Goal: Task Accomplishment & Management: Complete application form

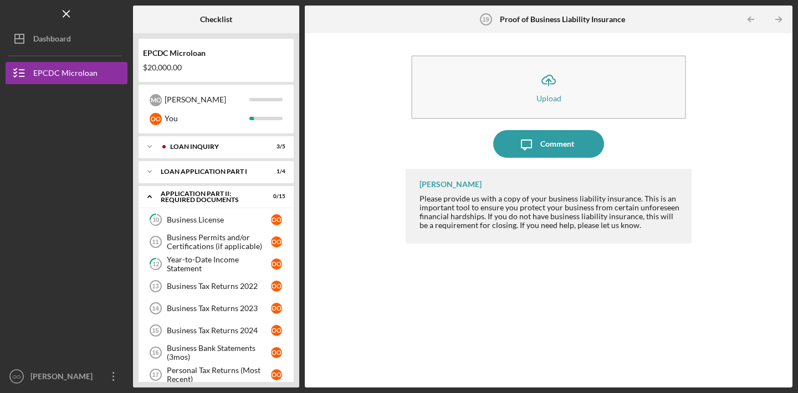
click at [428, 91] on button "Icon/Upload Upload" at bounding box center [548, 87] width 275 height 64
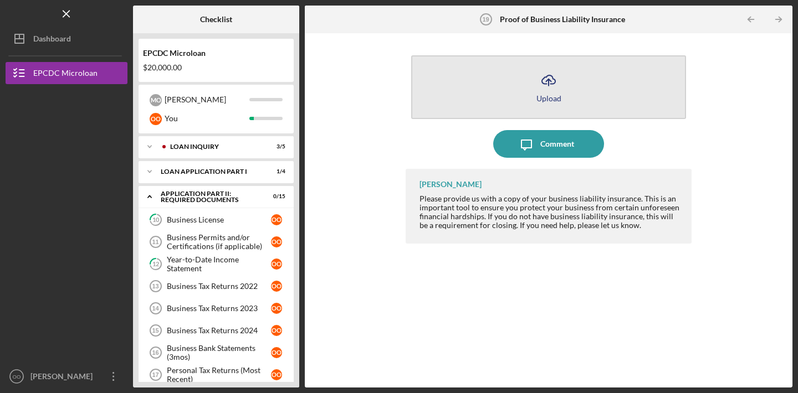
scroll to position [195, 0]
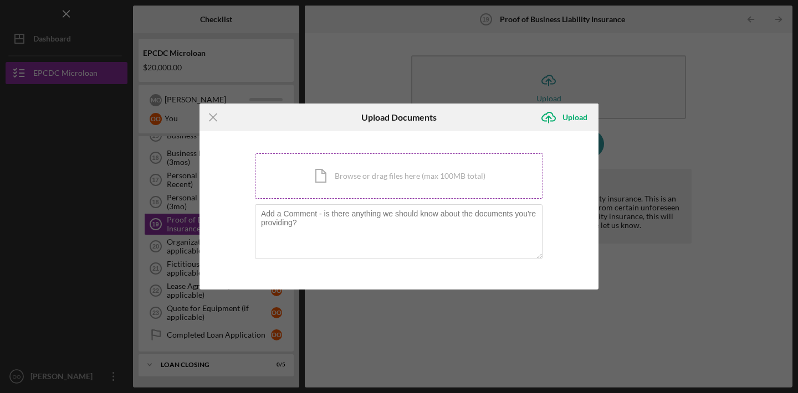
click at [404, 178] on div "Icon/Document Browse or drag files here (max 100MB total) Tap to choose files o…" at bounding box center [399, 175] width 288 height 45
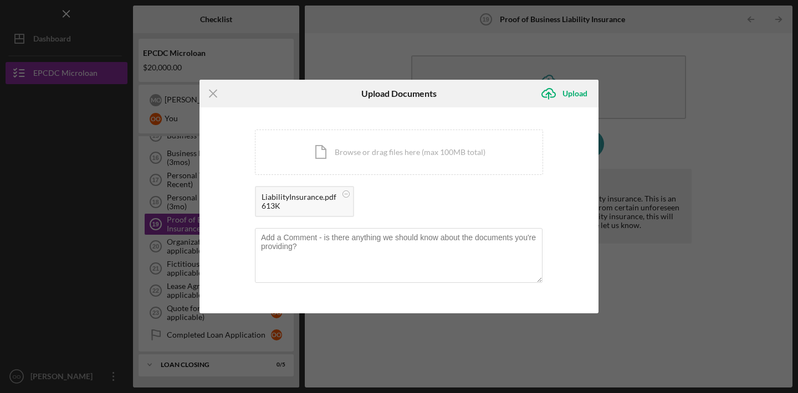
click at [273, 203] on div "613K" at bounding box center [299, 206] width 75 height 9
click at [292, 195] on div "LiabilityInsurance.pdf" at bounding box center [299, 197] width 75 height 9
click at [556, 96] on icon "Icon/Upload" at bounding box center [549, 94] width 28 height 28
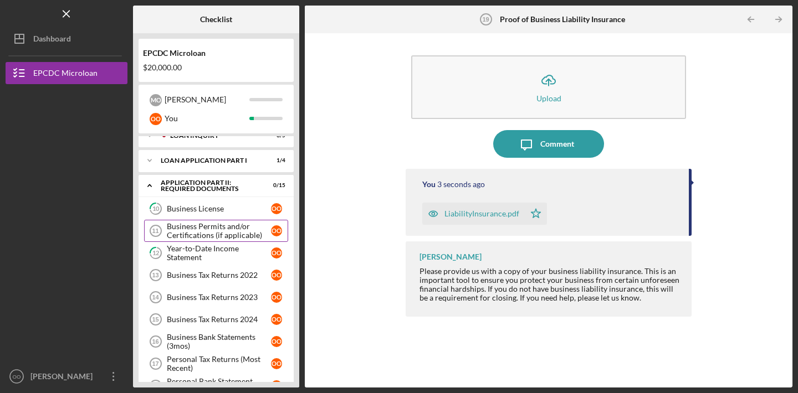
scroll to position [10, 0]
click at [216, 204] on link "10 Business License o O" at bounding box center [216, 210] width 144 height 22
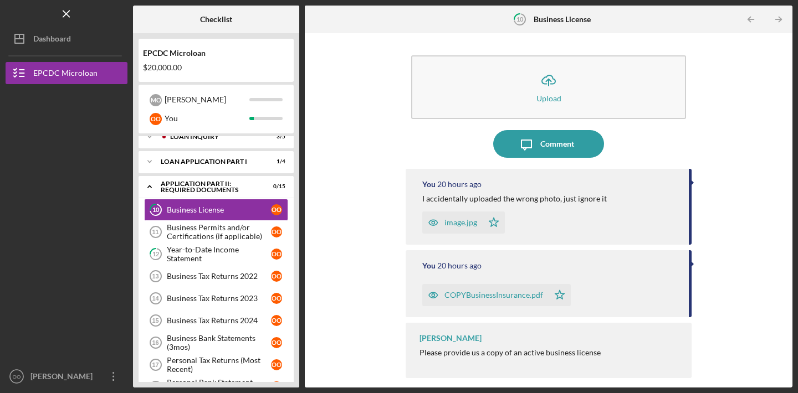
click at [454, 295] on div "COPYBusinessInsurance.pdf" at bounding box center [493, 295] width 99 height 9
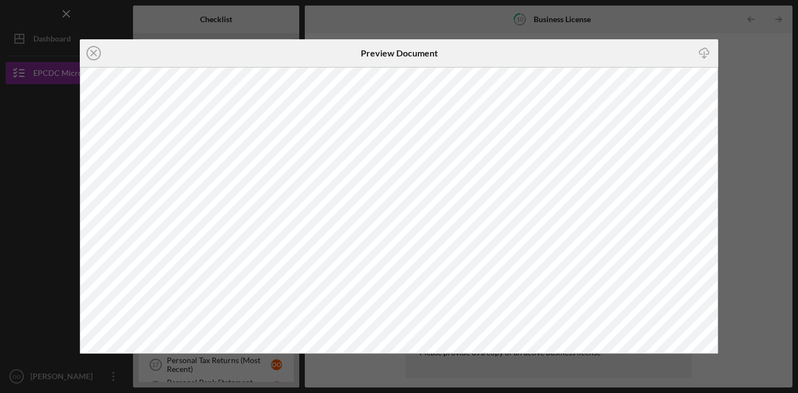
click at [648, 47] on div "Icon/Download" at bounding box center [611, 53] width 213 height 28
click at [96, 52] on icon "Icon/Close" at bounding box center [94, 53] width 28 height 28
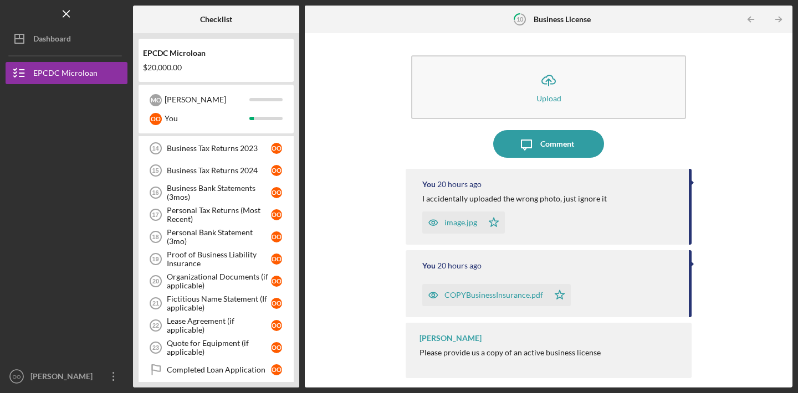
scroll to position [163, 0]
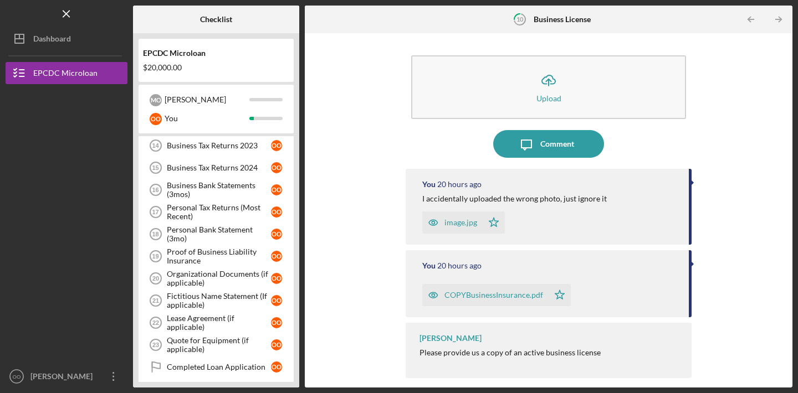
click at [204, 232] on div "Personal Bank Statement (3mo)" at bounding box center [219, 235] width 104 height 18
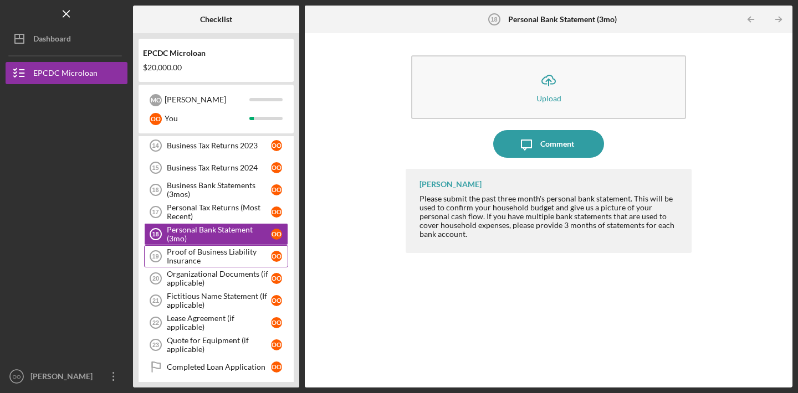
click at [211, 260] on div "Proof of Business Liability Insurance" at bounding box center [219, 257] width 104 height 18
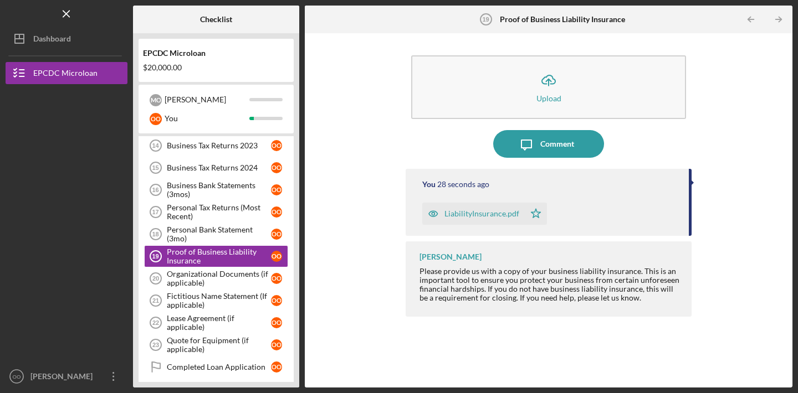
click at [433, 213] on icon "button" at bounding box center [433, 214] width 22 height 22
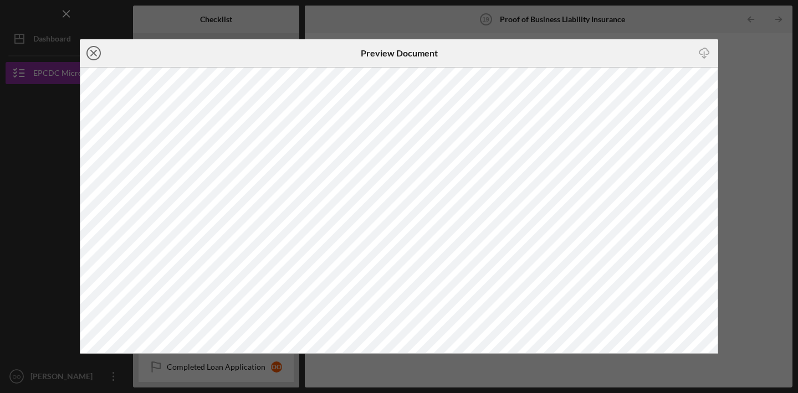
click at [98, 52] on icon "Icon/Close" at bounding box center [94, 53] width 28 height 28
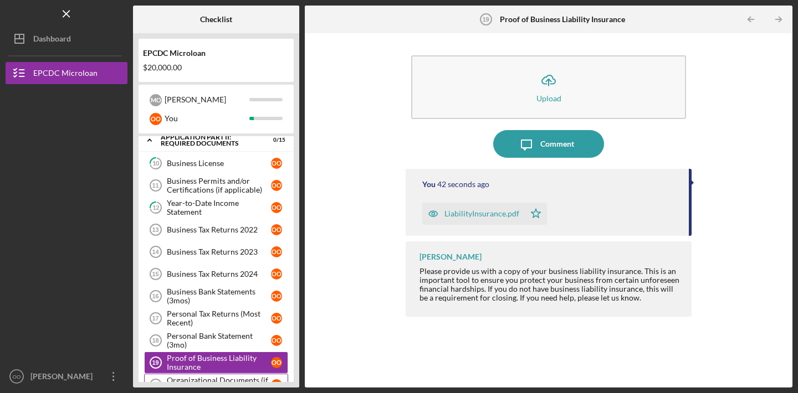
scroll to position [44, 0]
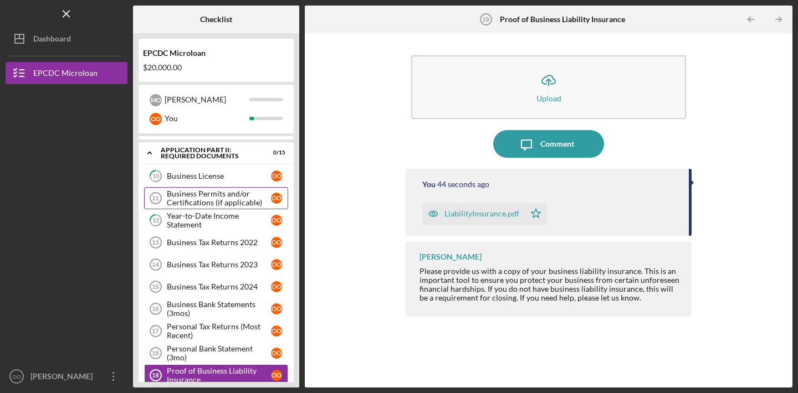
click at [221, 206] on div "Business Permits and/or Certifications (if applicable)" at bounding box center [219, 198] width 104 height 18
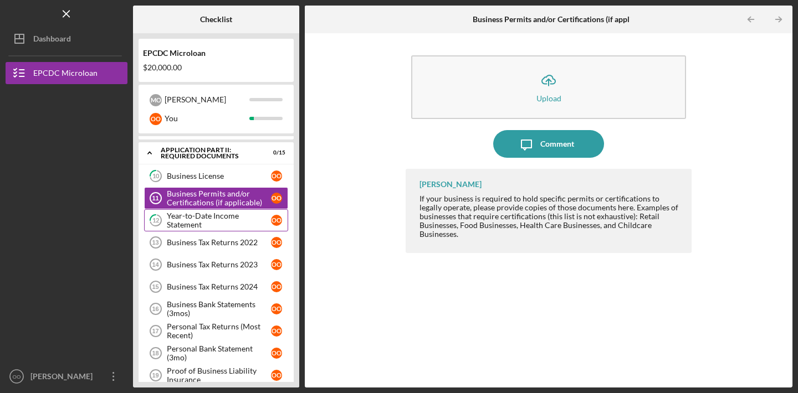
click at [216, 225] on div "Year-to-Date Income Statement" at bounding box center [219, 221] width 104 height 18
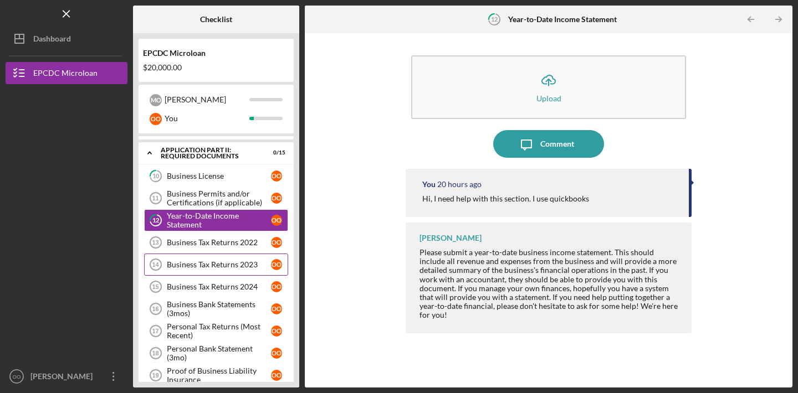
click at [227, 268] on div "Business Tax Returns 2023" at bounding box center [219, 264] width 104 height 9
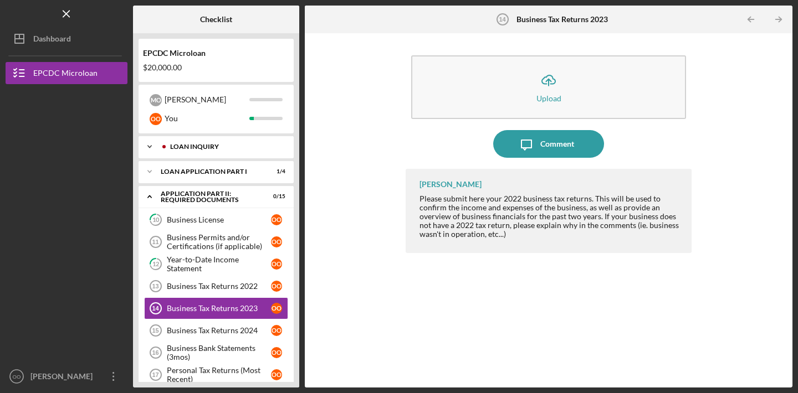
click at [153, 141] on icon "Icon/Expander" at bounding box center [150, 147] width 22 height 22
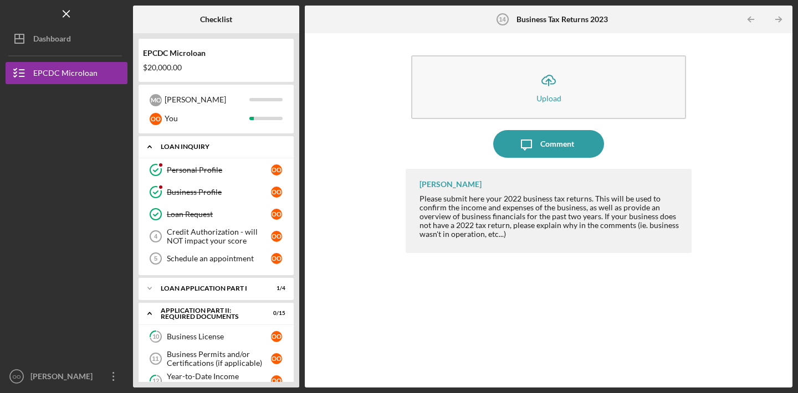
click at [151, 147] on polyline at bounding box center [149, 147] width 3 height 2
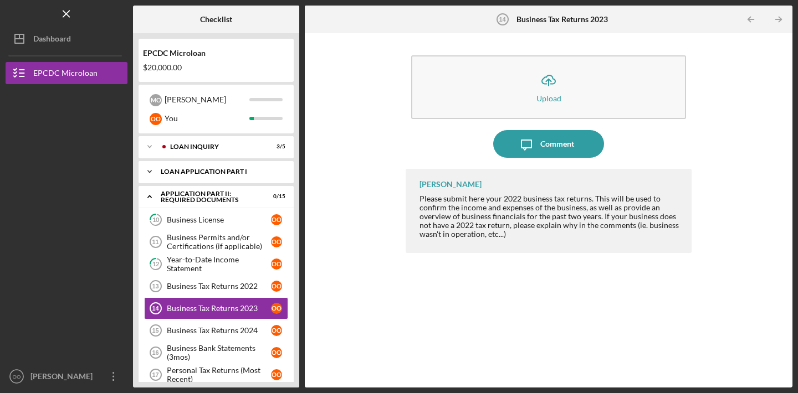
click at [148, 165] on icon "Icon/Expander" at bounding box center [150, 172] width 22 height 22
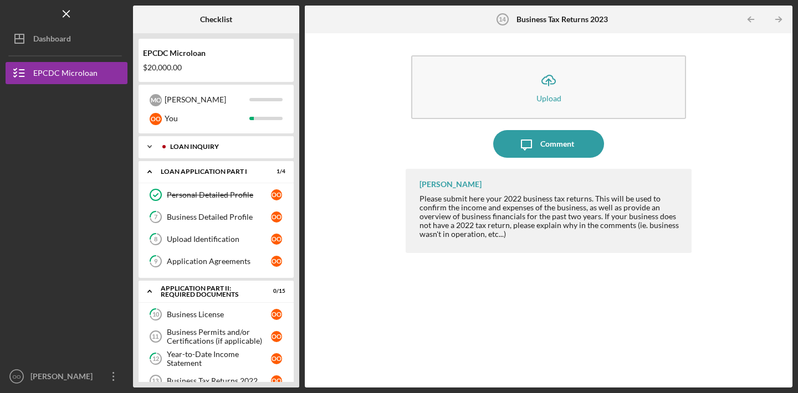
click at [150, 145] on icon "Icon/Expander" at bounding box center [150, 147] width 22 height 22
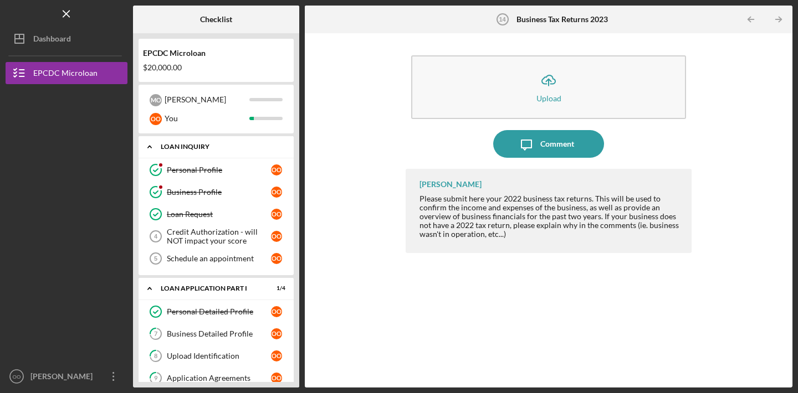
click at [151, 147] on polyline at bounding box center [149, 147] width 3 height 2
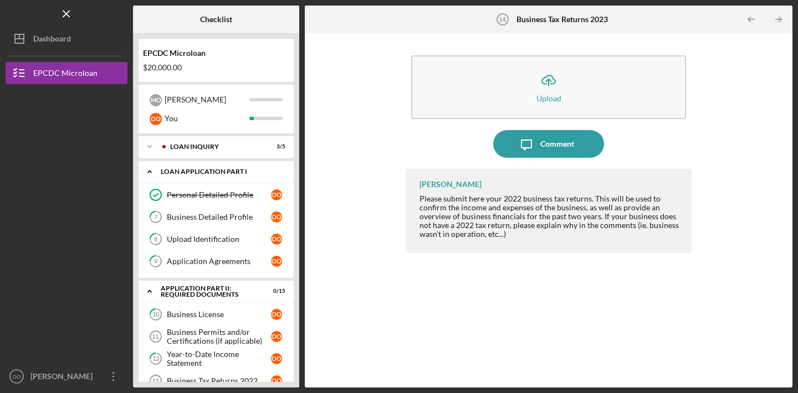
click at [143, 166] on icon "Icon/Expander" at bounding box center [150, 172] width 22 height 22
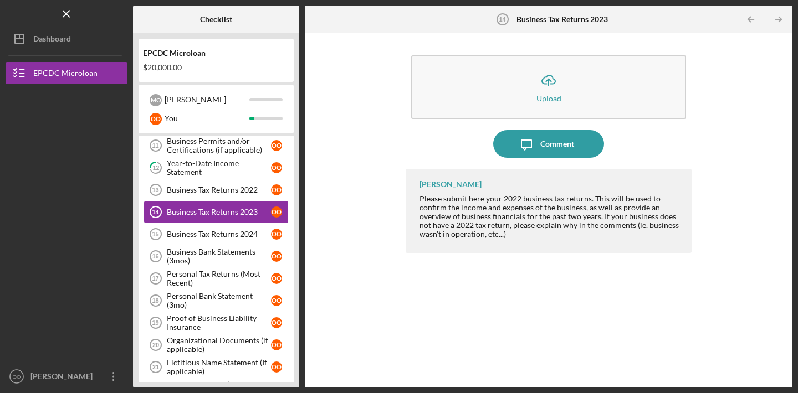
scroll to position [98, 0]
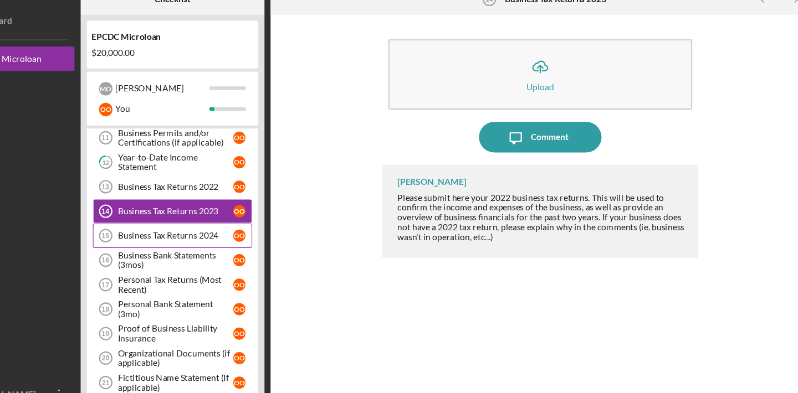
click at [237, 228] on link "Business Tax Returns 2024 15 Business Tax Returns 2024 o O" at bounding box center [216, 233] width 144 height 22
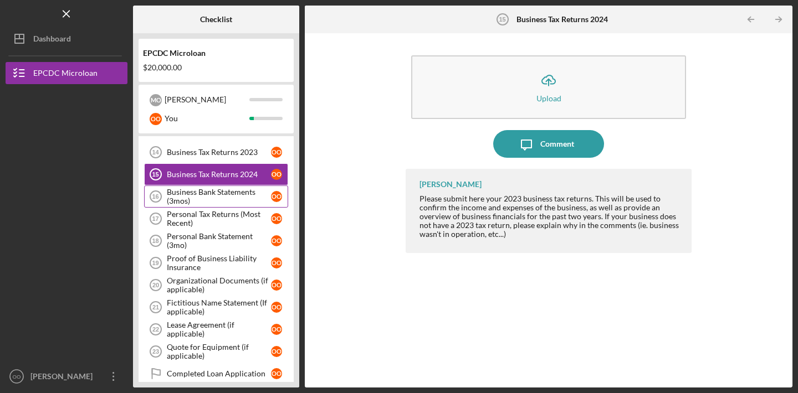
scroll to position [158, 0]
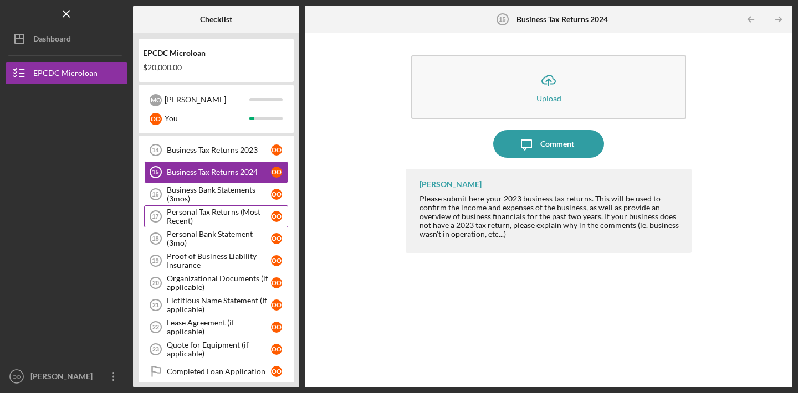
click at [216, 222] on div "Personal Tax Returns (Most Recent)" at bounding box center [219, 217] width 104 height 18
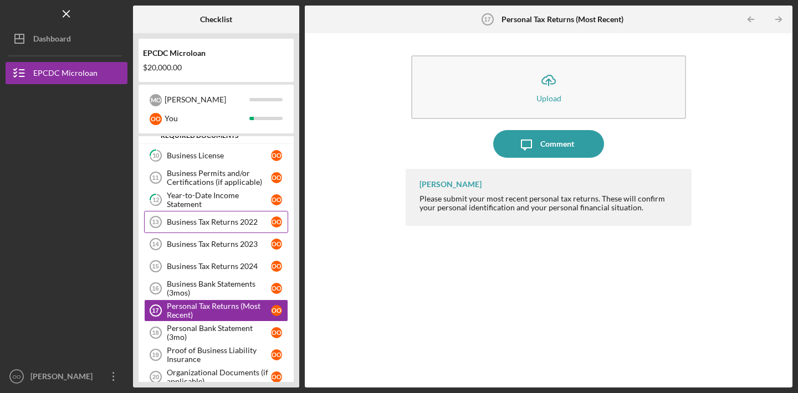
scroll to position [66, 0]
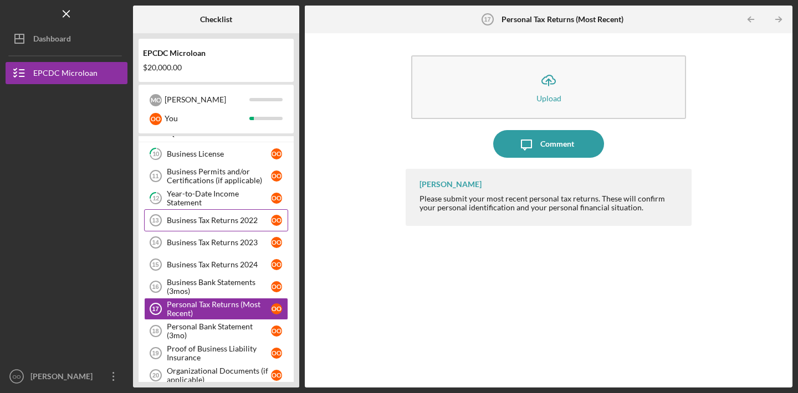
click at [225, 222] on div "Business Tax Returns 2022" at bounding box center [219, 220] width 104 height 9
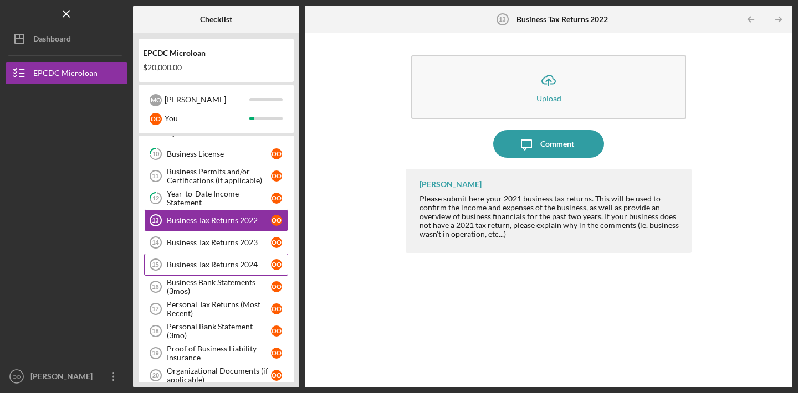
click at [221, 268] on div "Business Tax Returns 2024" at bounding box center [219, 264] width 104 height 9
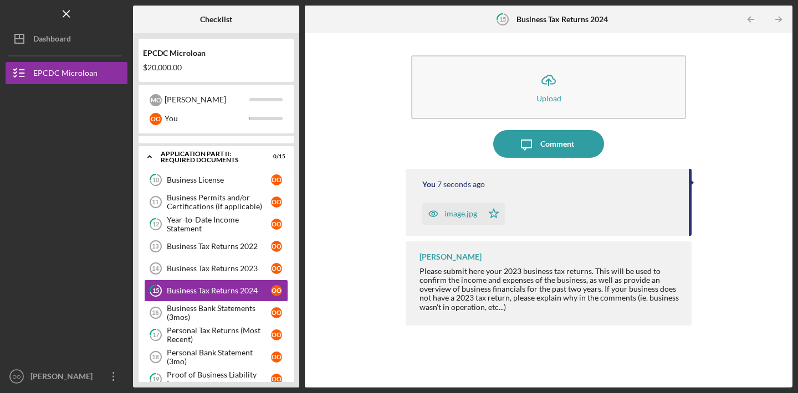
scroll to position [170, 0]
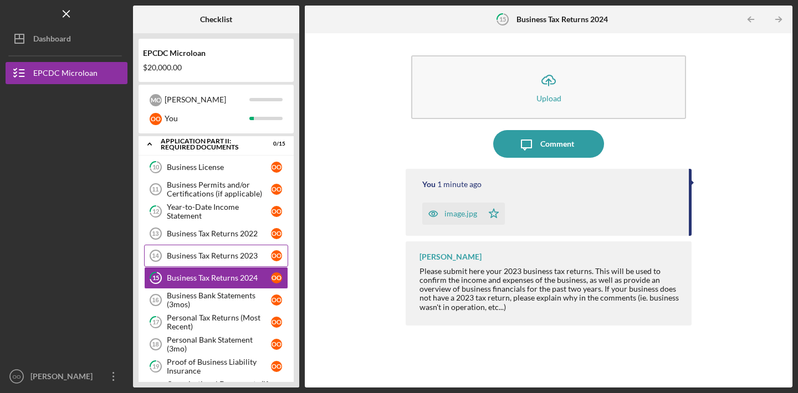
click at [217, 258] on div "Business Tax Returns 2023" at bounding box center [219, 256] width 104 height 9
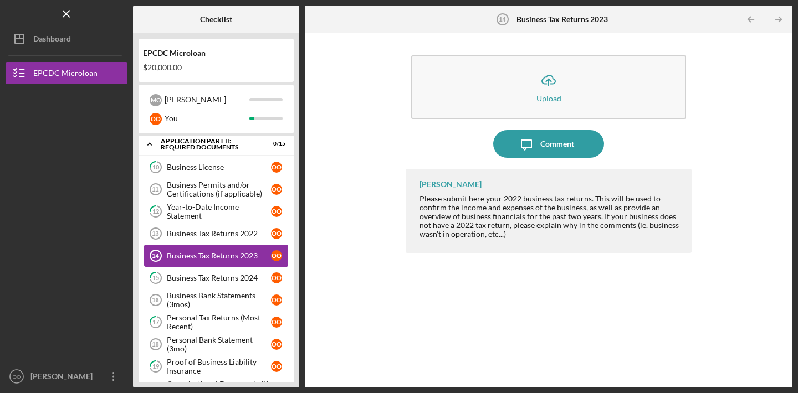
click at [222, 252] on div "Business Tax Returns 2023" at bounding box center [219, 256] width 104 height 9
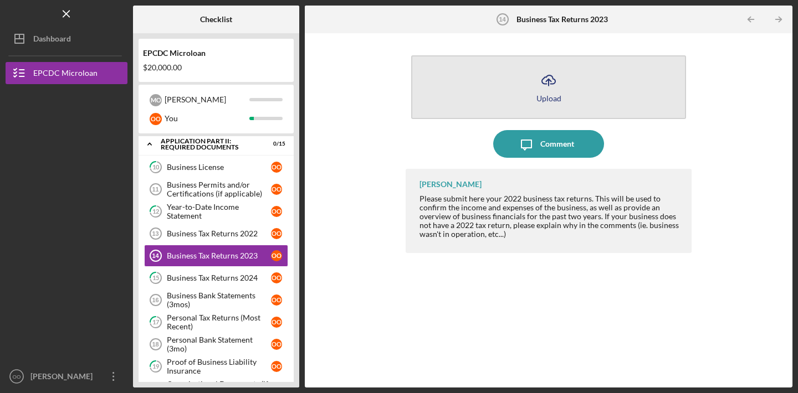
click at [500, 94] on button "Icon/Upload Upload" at bounding box center [548, 87] width 275 height 64
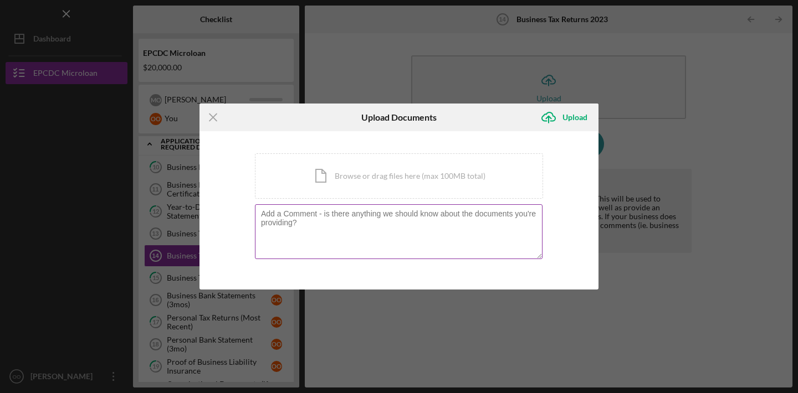
click at [391, 225] on textarea at bounding box center [399, 231] width 288 height 54
paste textarea "My business, Ofes Cleaning Services LLC, was formed after 2022 and did not exis…"
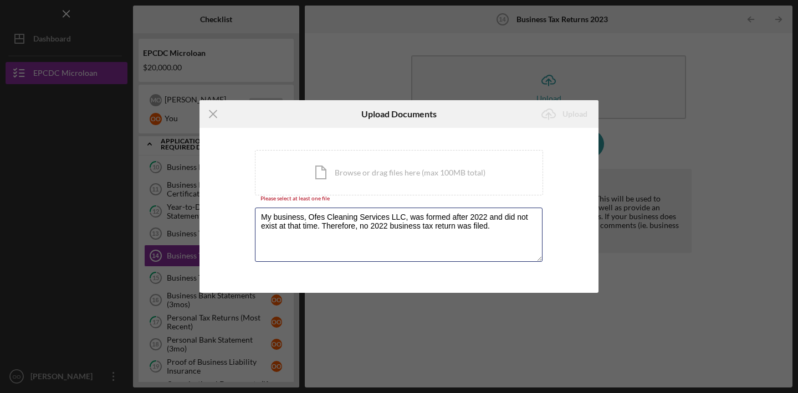
type textarea "My business, Ofes Cleaning Services LLC, was formed after 2022 and did not exis…"
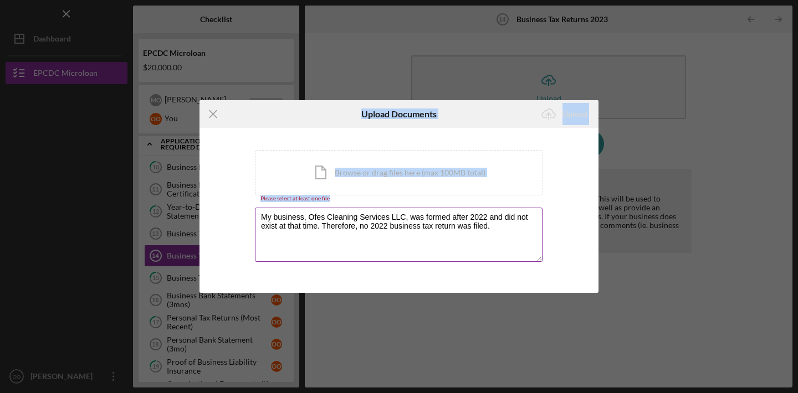
drag, startPoint x: 463, startPoint y: 106, endPoint x: 416, endPoint y: 240, distance: 142.3
click at [415, 244] on form "Icon/Menu Close Upload Documents Icon/Upload Upload You're uploading documents …" at bounding box center [398, 196] width 399 height 192
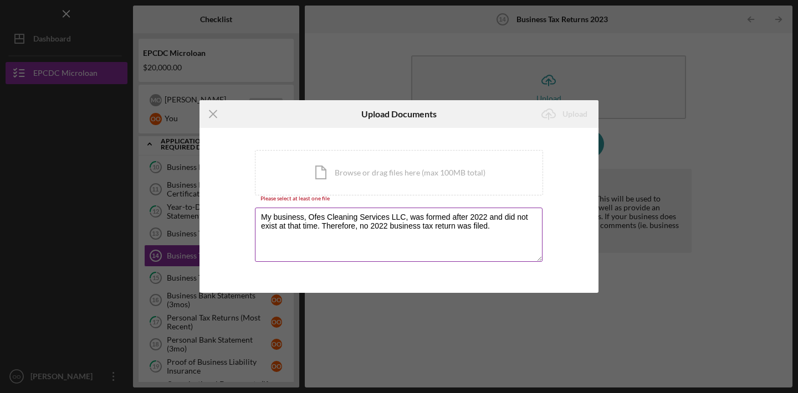
click at [396, 224] on textarea "My business, Ofes Cleaning Services LLC, was formed after 2022 and did not exis…" at bounding box center [399, 235] width 288 height 54
click at [212, 109] on icon "Icon/Menu Close" at bounding box center [213, 114] width 28 height 28
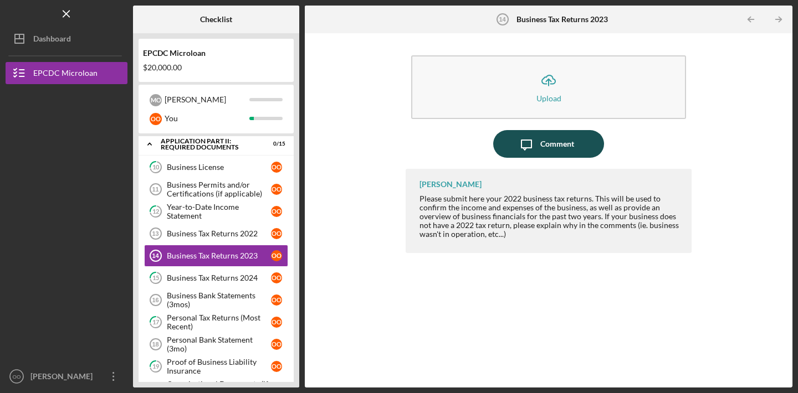
click at [570, 140] on div "Comment" at bounding box center [557, 144] width 34 height 28
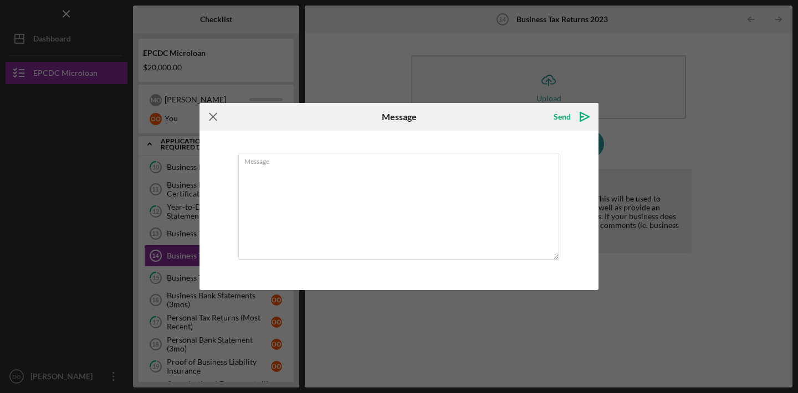
click at [221, 115] on icon "Icon/Menu Close" at bounding box center [213, 117] width 28 height 28
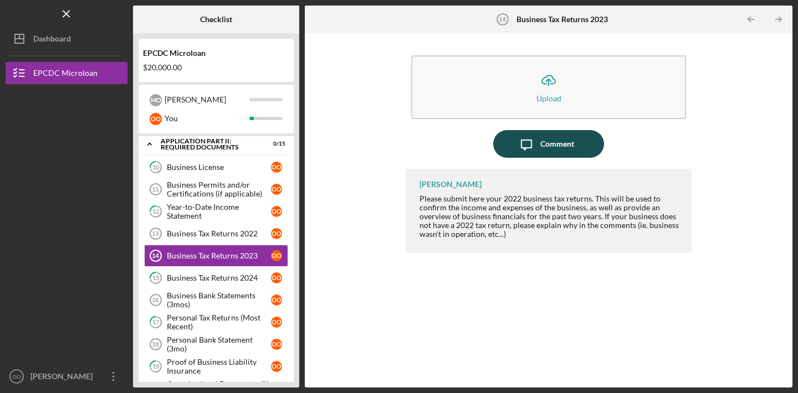
click at [547, 146] on div "Comment" at bounding box center [557, 144] width 34 height 28
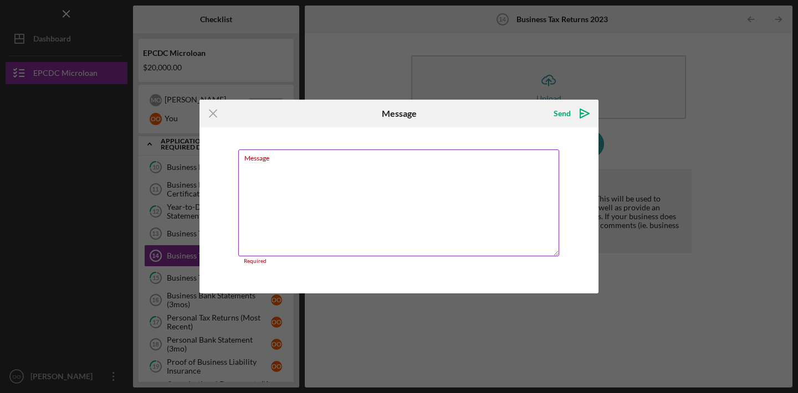
click at [419, 193] on textarea "Message" at bounding box center [398, 203] width 321 height 107
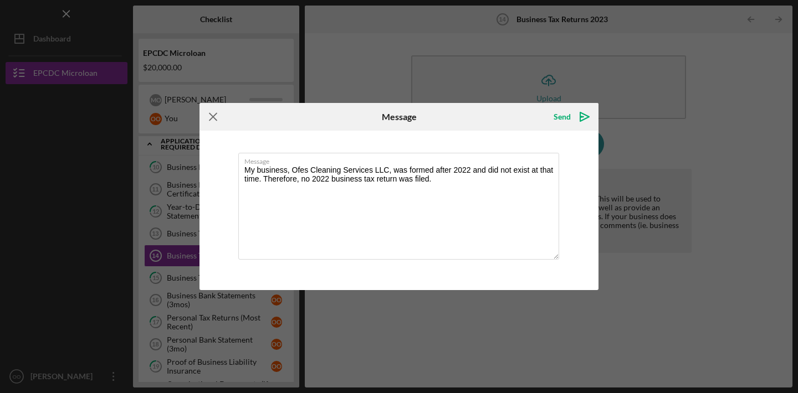
type textarea "My business, Ofes Cleaning Services LLC, was formed after 2022 and did not exis…"
click at [212, 112] on icon "Icon/Menu Close" at bounding box center [213, 117] width 28 height 28
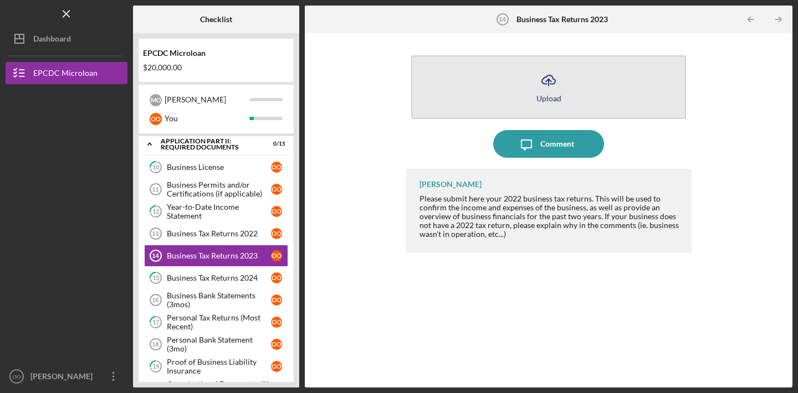
click at [596, 84] on button "Icon/Upload Upload" at bounding box center [548, 87] width 275 height 64
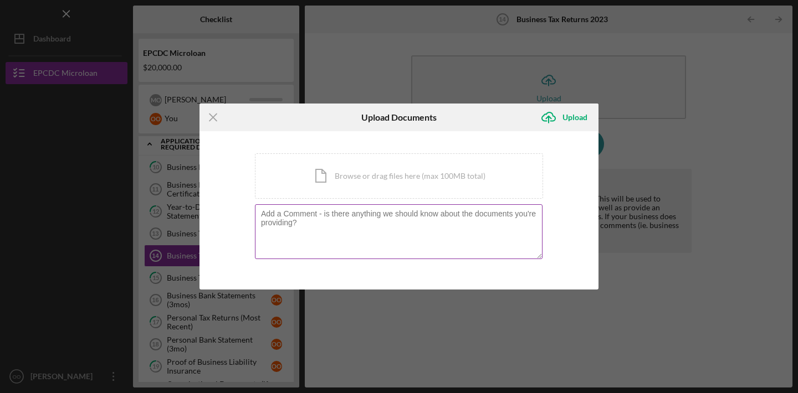
click at [384, 227] on textarea at bounding box center [399, 231] width 288 height 54
paste textarea "My business, Ofes Cleaning Services LLC, was formed after 2022 and did not exis…"
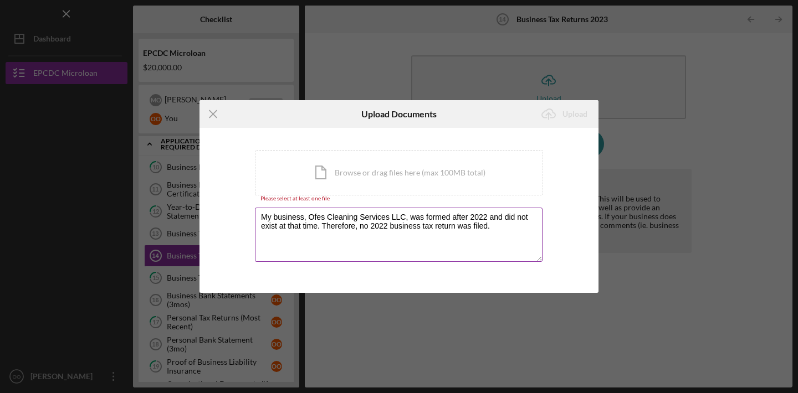
click at [321, 217] on textarea "My business, Ofes Cleaning Services LLC, was formed after 2022 and did not exis…" at bounding box center [399, 235] width 288 height 54
click at [515, 226] on textarea "My business, Ofe's Cleaning Services LLC, was formed after 2022 and did not exi…" at bounding box center [399, 235] width 288 height 54
type textarea "My business, Ofe's Cleaning Services LLC, was formed after 2022 and did not exi…"
click at [554, 186] on div "You're uploading documents related to Business Tax Returns 2023 . Icon/Document…" at bounding box center [398, 210] width 399 height 165
click at [213, 119] on icon "Icon/Menu Close" at bounding box center [213, 114] width 28 height 28
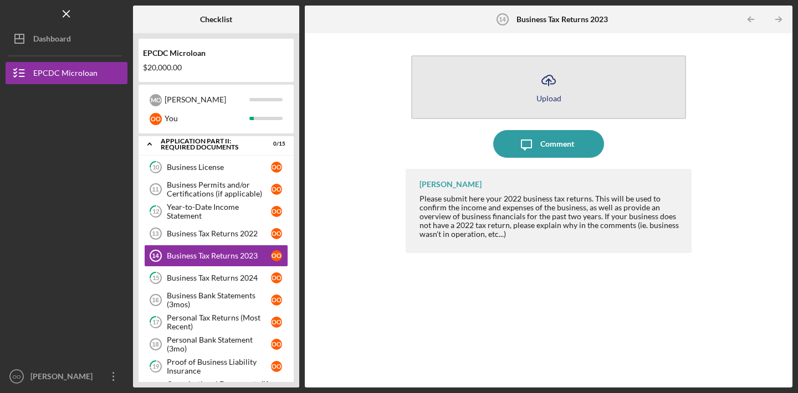
click at [540, 83] on icon "Icon/Upload" at bounding box center [549, 80] width 28 height 28
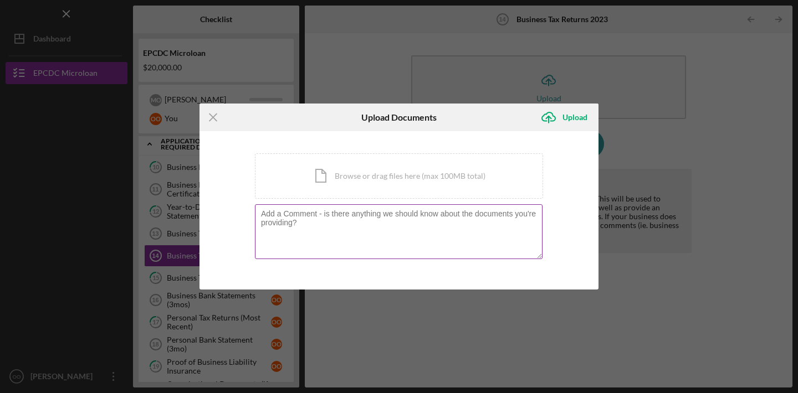
click at [465, 222] on textarea at bounding box center [399, 231] width 288 height 54
paste textarea "My business, Ofes Cleaning Services LLC, was formed after 2022 and did not exis…"
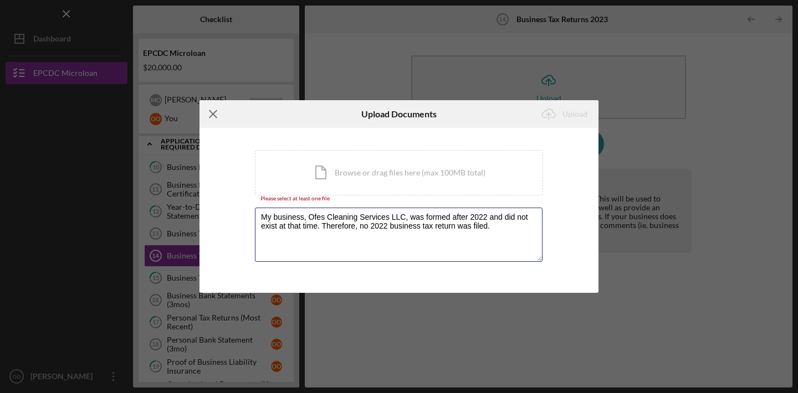
type textarea "My business, Ofes Cleaning Services LLC, was formed after 2022 and did not exis…"
click at [212, 112] on icon "Icon/Menu Close" at bounding box center [213, 114] width 28 height 28
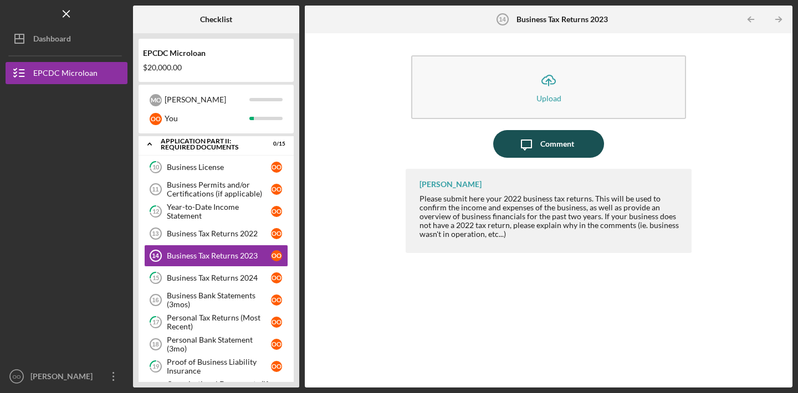
click at [580, 133] on button "Icon/Message Comment" at bounding box center [548, 144] width 111 height 28
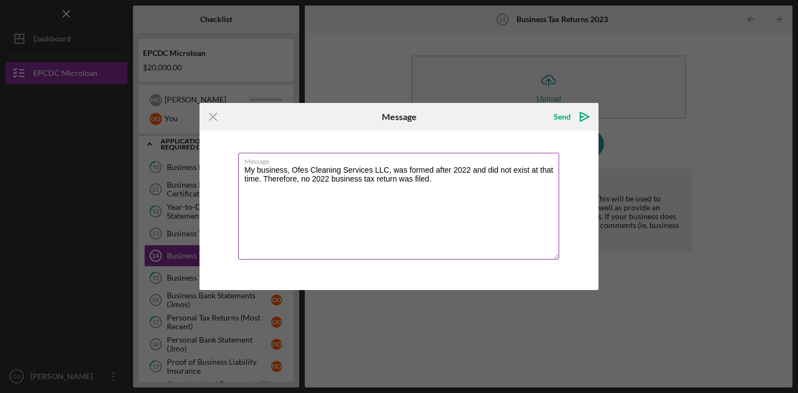
click at [494, 181] on textarea "My business, Ofes Cleaning Services LLC, was formed after 2022 and did not exis…" at bounding box center [398, 206] width 321 height 107
click at [304, 168] on textarea "My business, Ofes Cleaning Services LLC, was formed after 2022 and did not exis…" at bounding box center [398, 206] width 321 height 107
click at [439, 177] on textarea "My business, Ofe's Cleaning Services LLC, was formed after 2022 and did not exi…" at bounding box center [398, 206] width 321 height 107
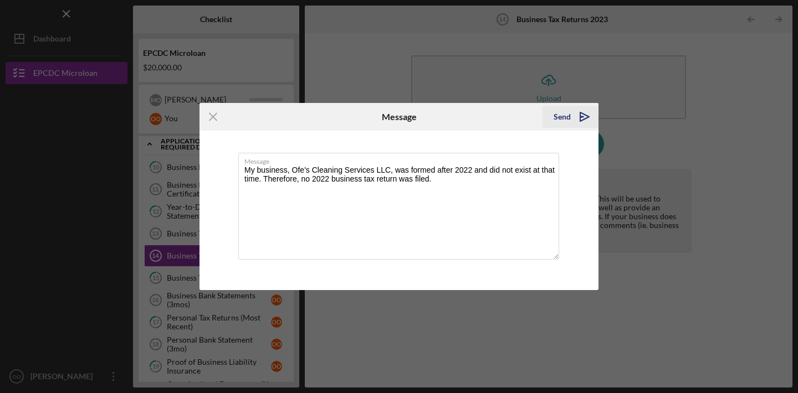
type textarea "My business, Ofe's Cleaning Services LLC, was formed after 2022 and did not exi…"
click at [571, 122] on icon "Icon/icon-invite-send" at bounding box center [585, 117] width 28 height 28
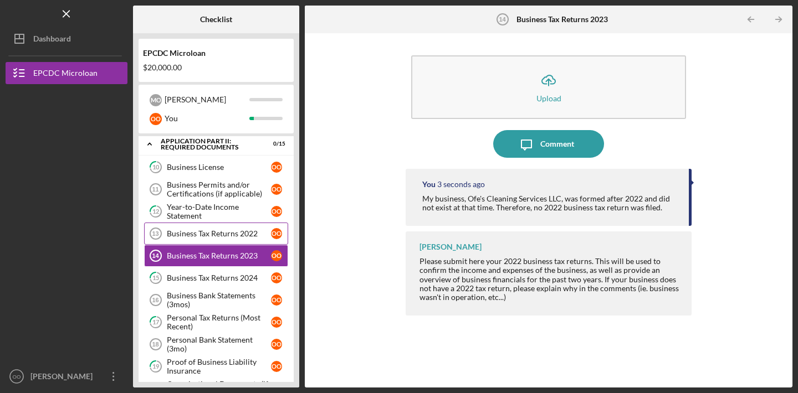
click at [236, 230] on div "Business Tax Returns 2022" at bounding box center [219, 233] width 104 height 9
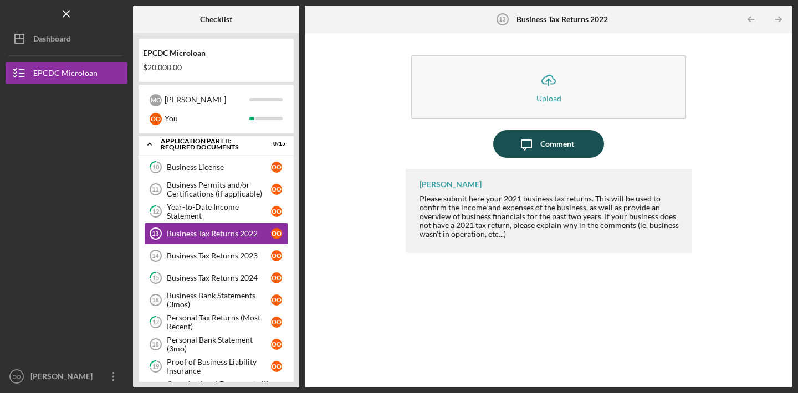
click at [533, 141] on icon "Icon/Message" at bounding box center [527, 144] width 28 height 28
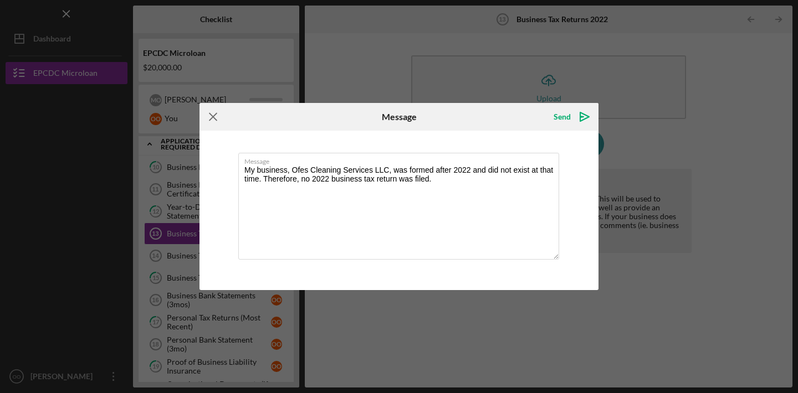
type textarea "My business, Ofes Cleaning Services LLC, was formed after 2022 and did not exis…"
click at [218, 110] on icon "Icon/Menu Close" at bounding box center [213, 117] width 28 height 28
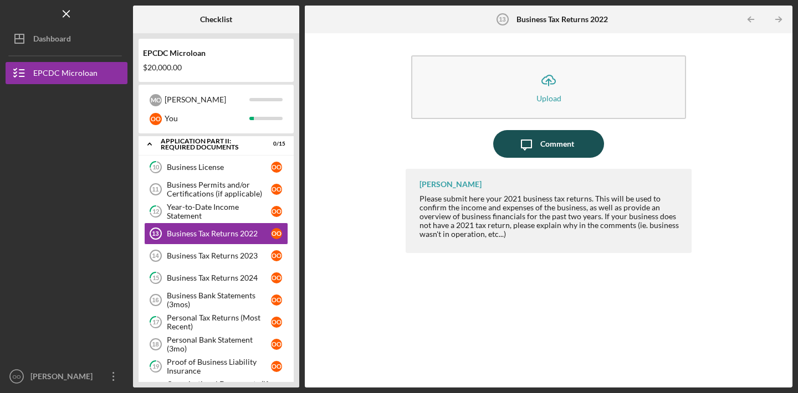
click at [528, 145] on icon "Icon/Message" at bounding box center [527, 144] width 28 height 28
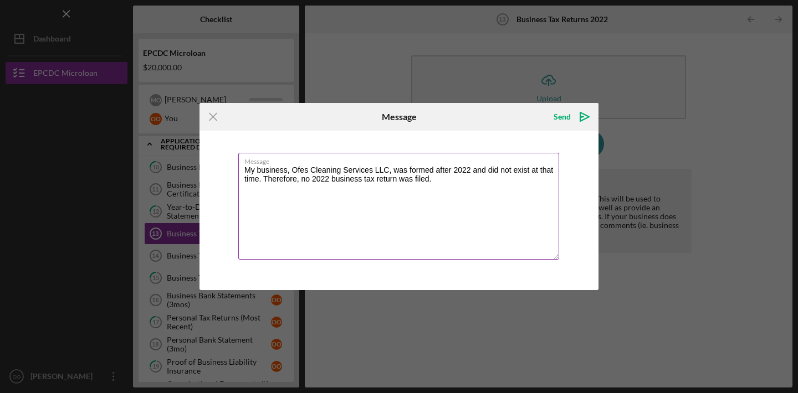
click at [525, 183] on textarea "My business, Ofes Cleaning Services LLC, was formed after 2022 and did not exis…" at bounding box center [398, 206] width 321 height 107
click at [470, 167] on textarea "My business, Ofes Cleaning Services LLC, was formed after 2022 and did not exis…" at bounding box center [398, 206] width 321 height 107
type textarea "My business, Ofes Cleaning Services LLC, was formed after 2021 and did not exis…"
click at [219, 119] on icon "Icon/Menu Close" at bounding box center [213, 117] width 28 height 28
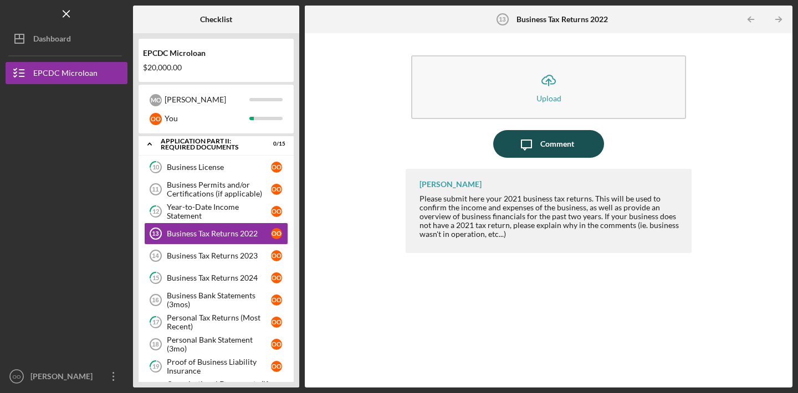
click at [520, 152] on icon "Icon/Message" at bounding box center [527, 144] width 28 height 28
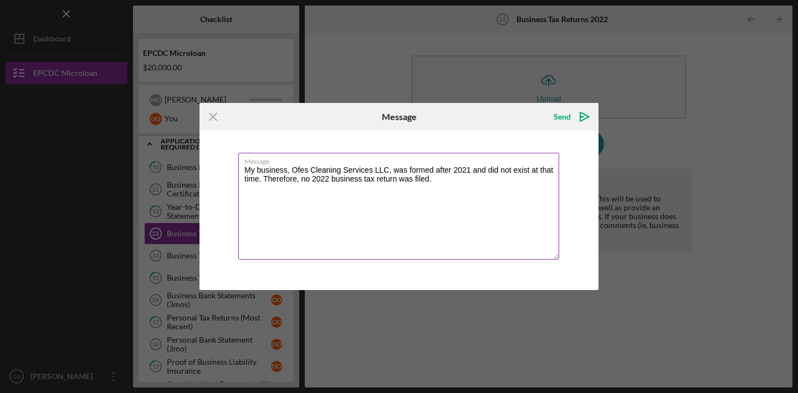
click at [329, 176] on textarea "My business, Ofes Cleaning Services LLC, was formed after 2021 and did not exis…" at bounding box center [398, 206] width 321 height 107
click at [452, 179] on textarea "My business, Ofes Cleaning Services LLC, was formed after 2021 and did not exis…" at bounding box center [398, 206] width 321 height 107
click at [304, 168] on textarea "My business, Ofes Cleaning Services LLC, was formed after 2021 and did not exis…" at bounding box center [398, 206] width 321 height 107
click at [471, 183] on textarea "My business, Ofe's Cleaning Services LLC, was formed after 2021 and did not exi…" at bounding box center [398, 206] width 321 height 107
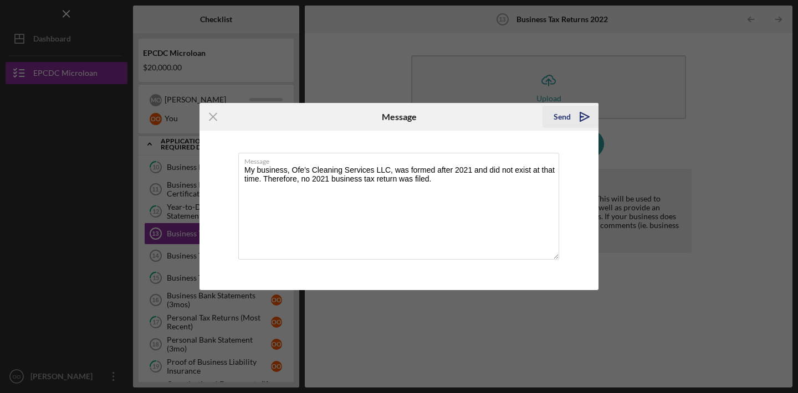
type textarea "My business, Ofe's Cleaning Services LLC, was formed after 2021 and did not exi…"
click at [580, 117] on polygon "submit" at bounding box center [581, 116] width 3 height 1
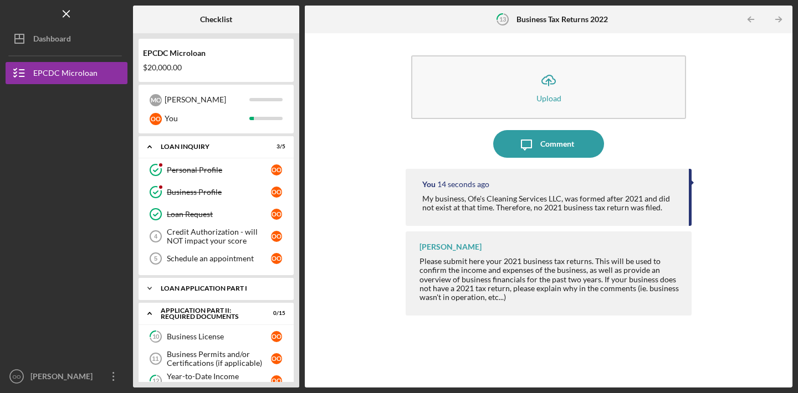
click at [149, 283] on icon "Icon/Expander" at bounding box center [150, 289] width 22 height 22
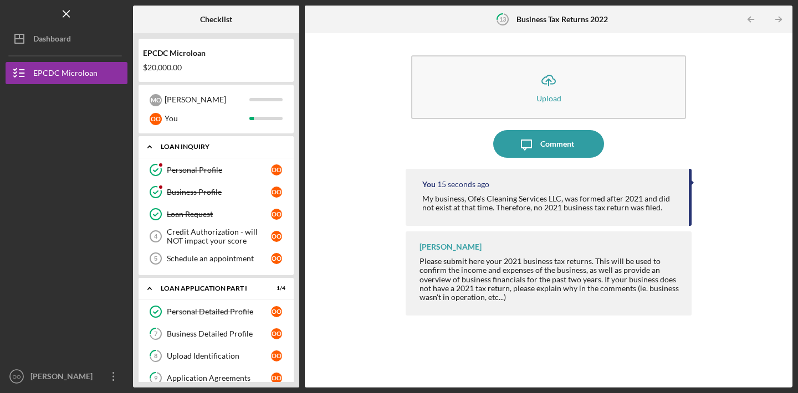
click at [151, 148] on icon "Icon/Expander" at bounding box center [150, 147] width 22 height 22
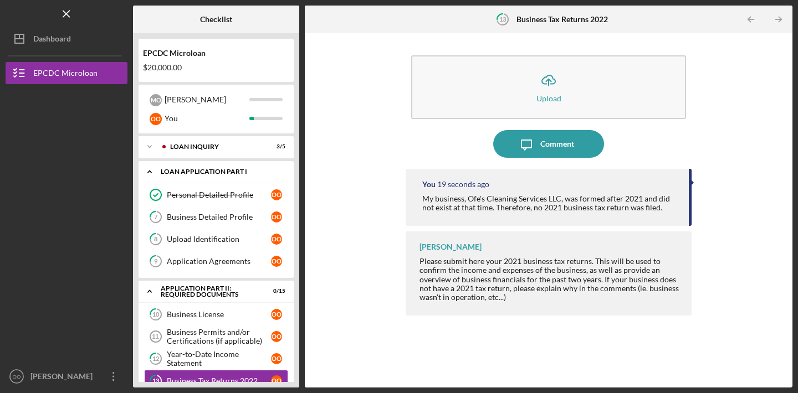
click at [151, 175] on icon "Icon/Expander" at bounding box center [150, 172] width 22 height 22
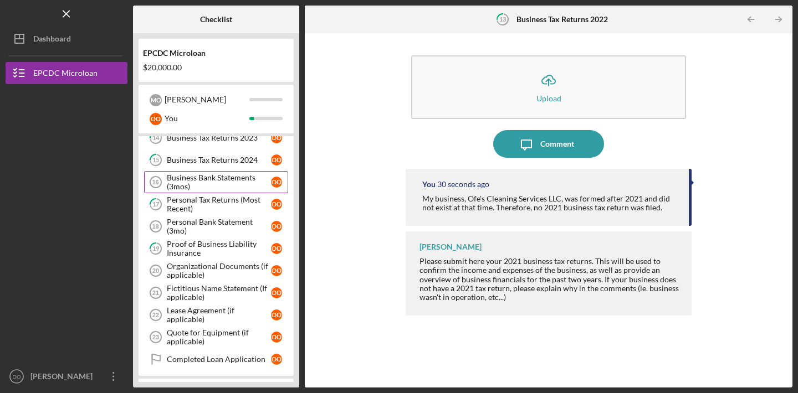
scroll to position [172, 0]
click at [209, 188] on div "Business Bank Statements (3mos)" at bounding box center [219, 181] width 104 height 18
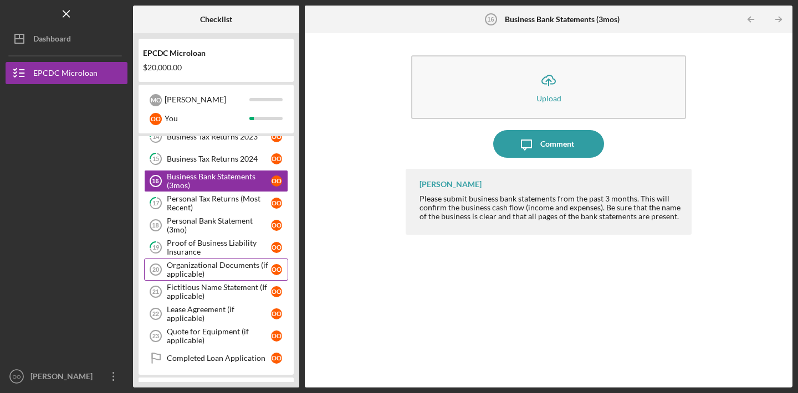
click at [221, 273] on div "Organizational Documents (if applicable)" at bounding box center [219, 270] width 104 height 18
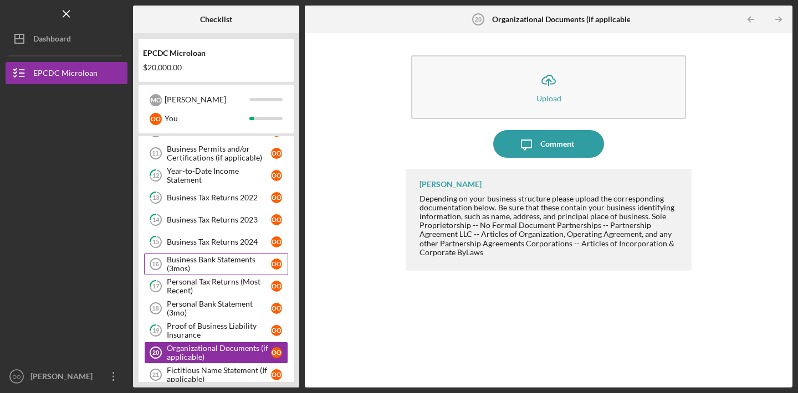
scroll to position [84, 0]
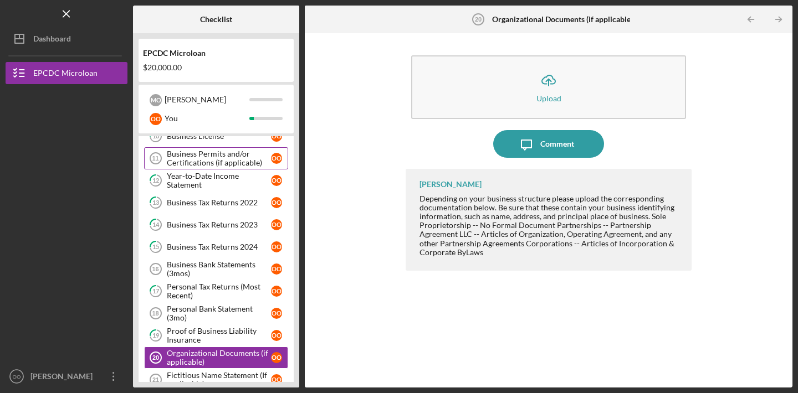
click at [204, 158] on div "Business Permits and/or Certifications (if applicable)" at bounding box center [219, 159] width 104 height 18
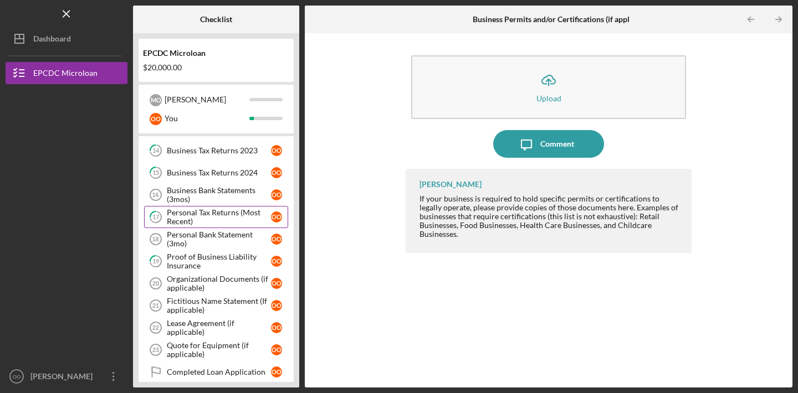
scroll to position [163, 0]
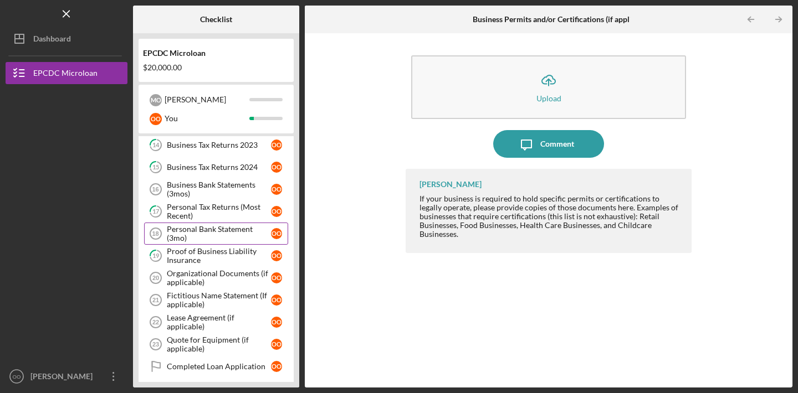
click at [211, 235] on div "Personal Bank Statement (3mo)" at bounding box center [219, 234] width 104 height 18
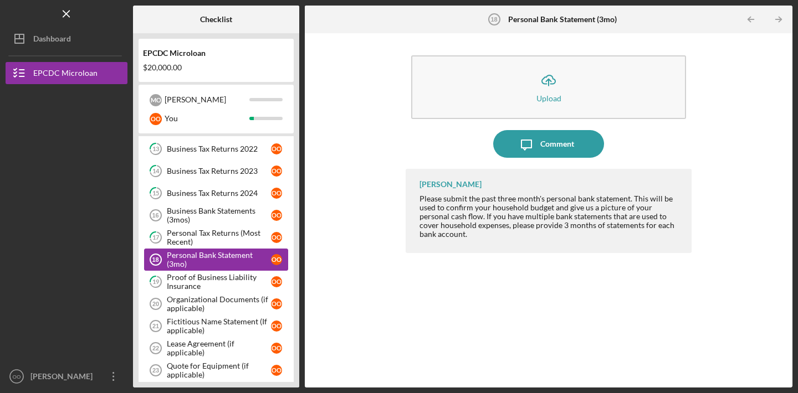
scroll to position [136, 0]
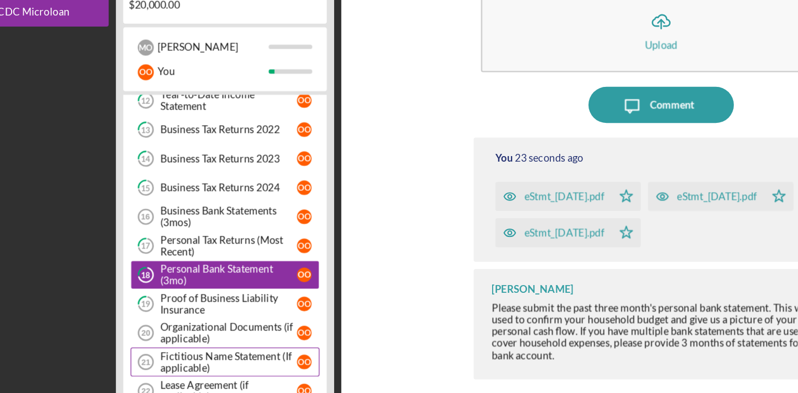
scroll to position [248, 0]
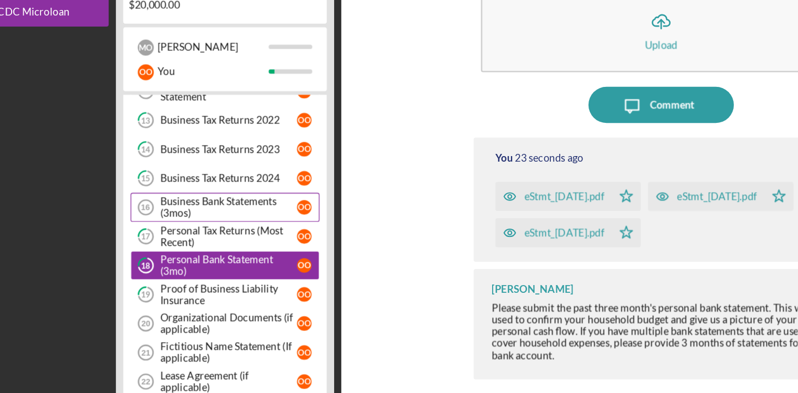
click at [207, 227] on div "Business Bank Statements (3mos)" at bounding box center [219, 222] width 104 height 18
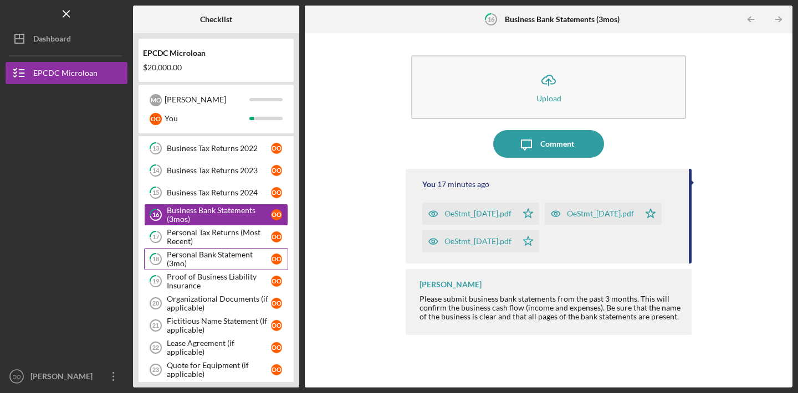
scroll to position [259, 0]
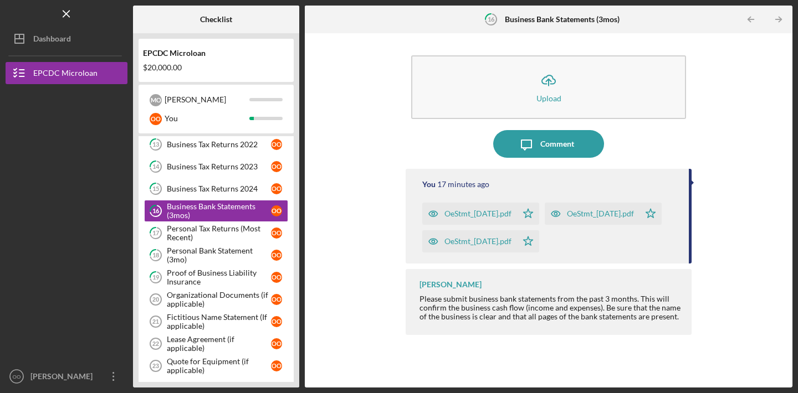
click at [429, 211] on icon "button" at bounding box center [433, 214] width 22 height 22
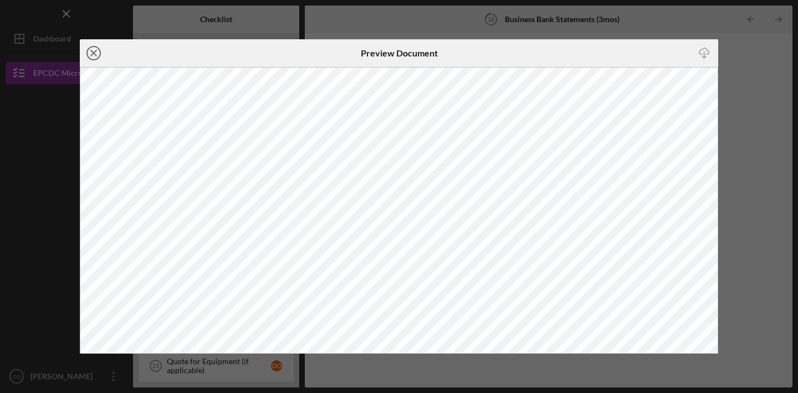
click at [95, 52] on line at bounding box center [94, 53] width 6 height 6
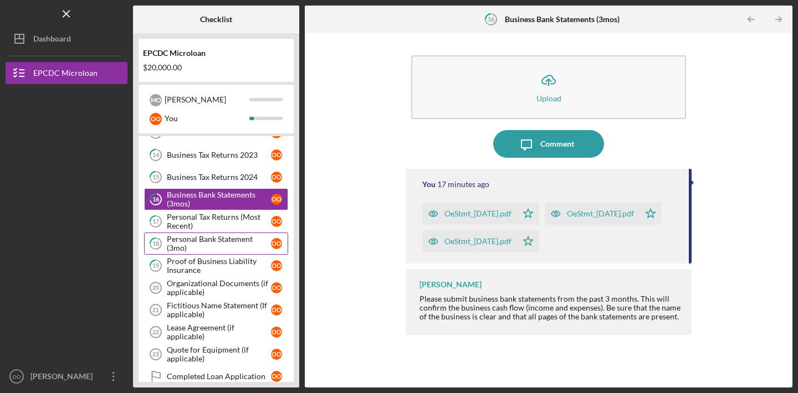
scroll to position [284, 0]
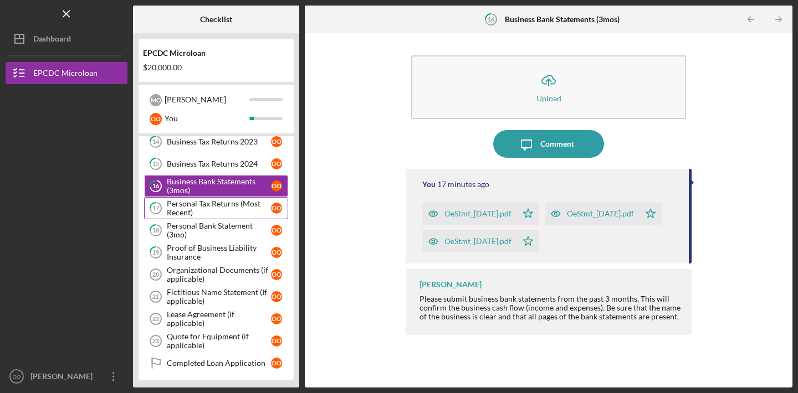
click at [211, 212] on div "Personal Tax Returns (Most Recent)" at bounding box center [219, 208] width 104 height 18
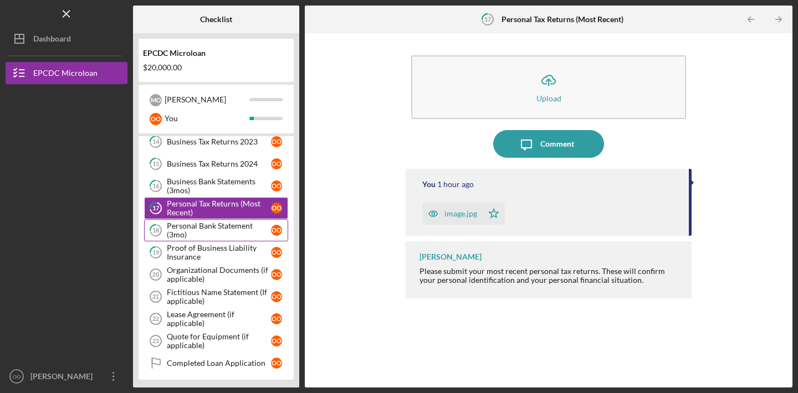
click at [209, 229] on div "Personal Bank Statement (3mo)" at bounding box center [219, 231] width 104 height 18
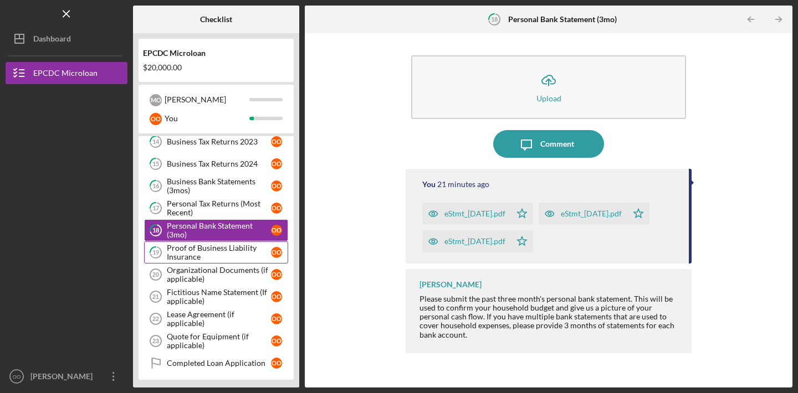
click at [208, 246] on div "Proof of Business Liability Insurance" at bounding box center [219, 253] width 104 height 18
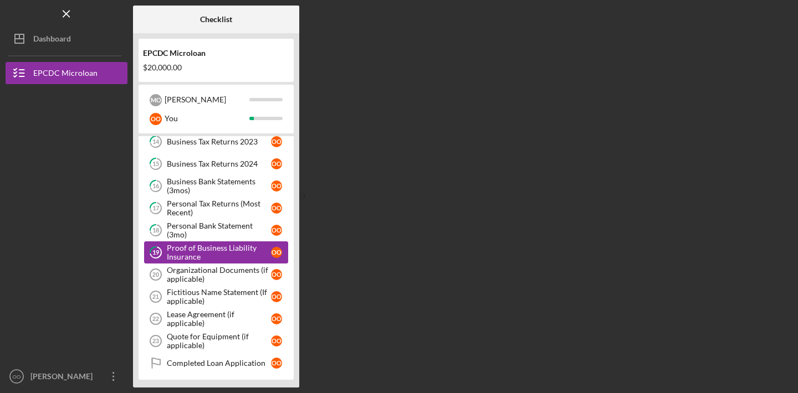
scroll to position [312, 0]
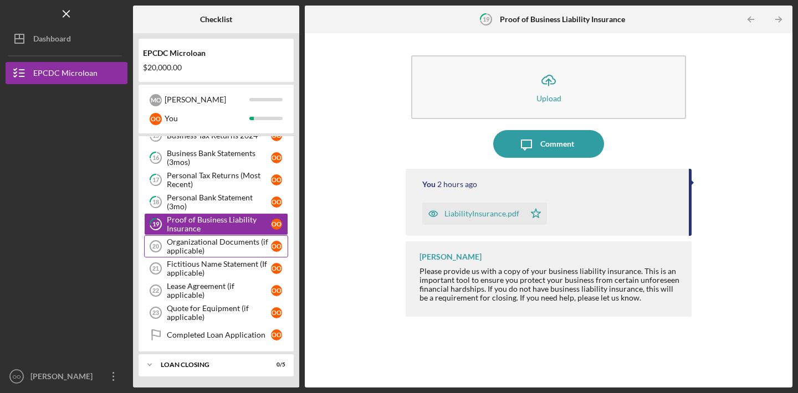
click at [209, 242] on div "Organizational Documents (if applicable)" at bounding box center [219, 247] width 104 height 18
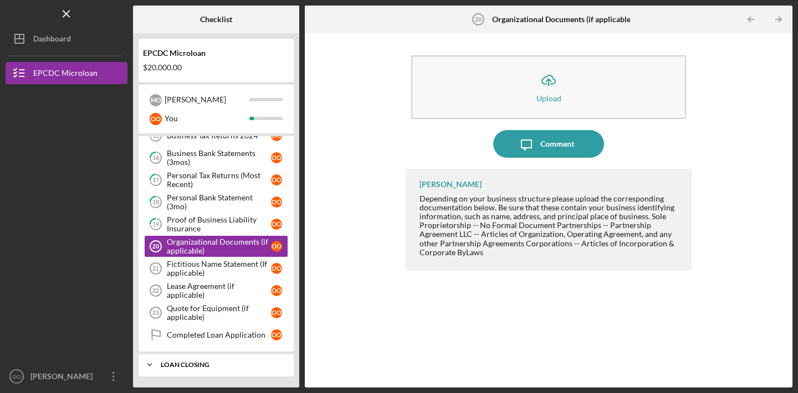
click at [157, 360] on icon "Icon/Expander" at bounding box center [150, 365] width 22 height 22
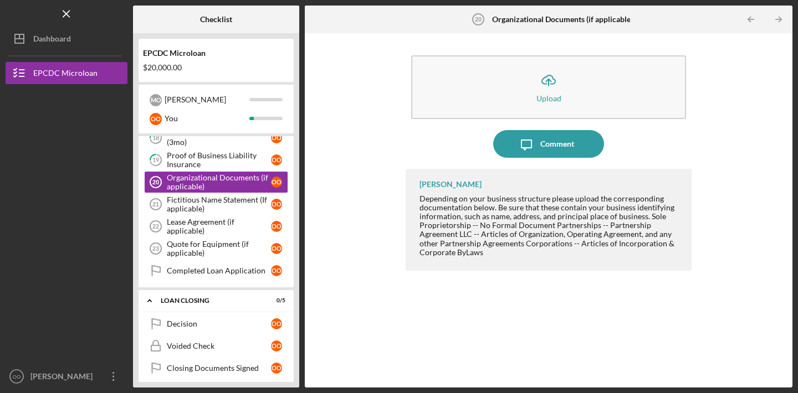
scroll to position [372, 0]
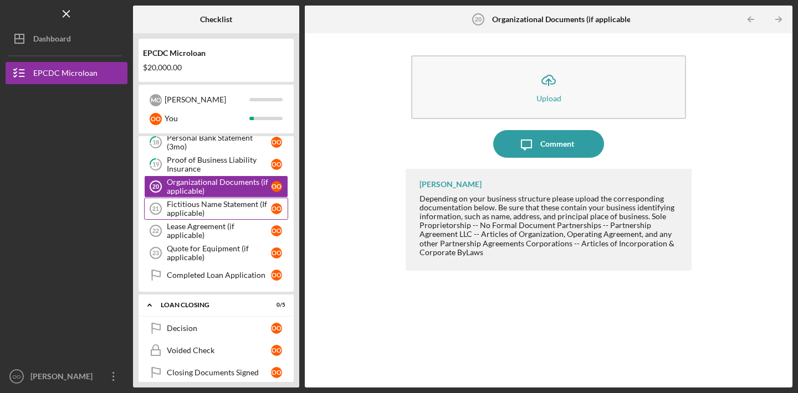
click at [221, 202] on div "Fictitious Name Statement (If applicable)" at bounding box center [219, 209] width 104 height 18
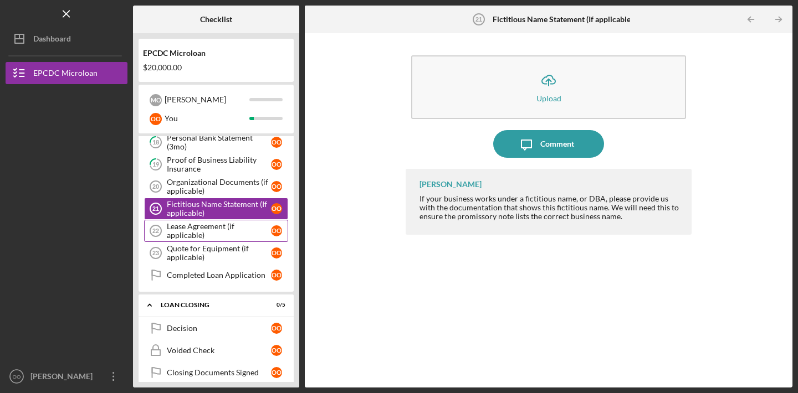
click at [234, 230] on div "Lease Agreement (if applicable)" at bounding box center [219, 231] width 104 height 18
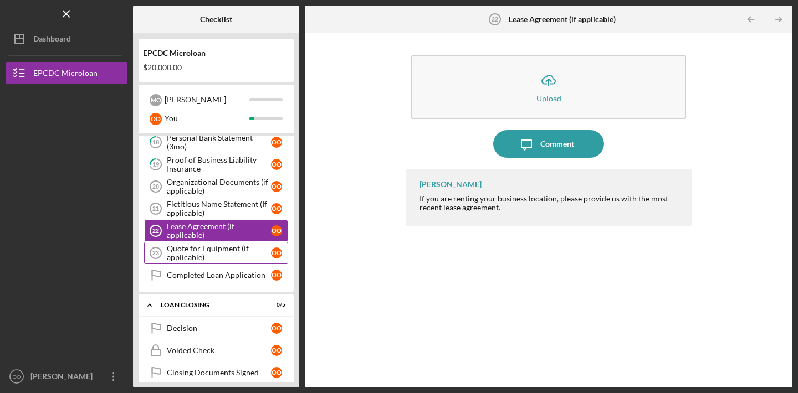
click at [233, 250] on div "Quote for Equipment (if applicable)" at bounding box center [219, 253] width 104 height 18
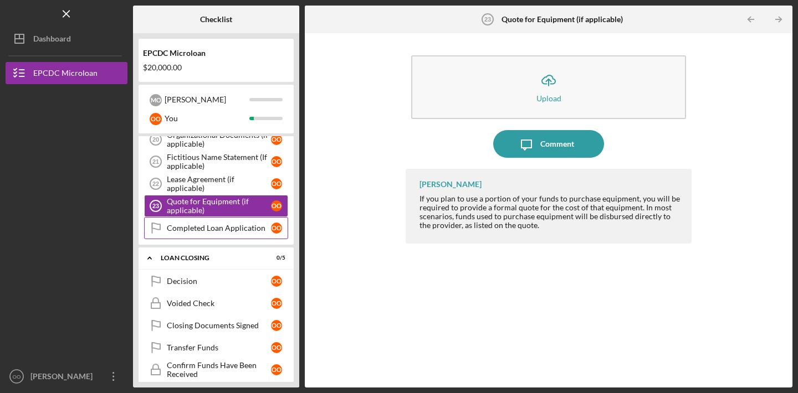
scroll to position [421, 0]
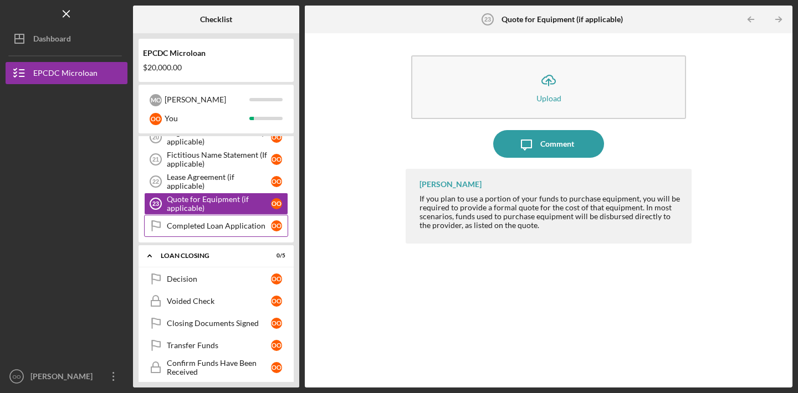
click at [223, 223] on div "Completed Loan Application" at bounding box center [219, 226] width 104 height 9
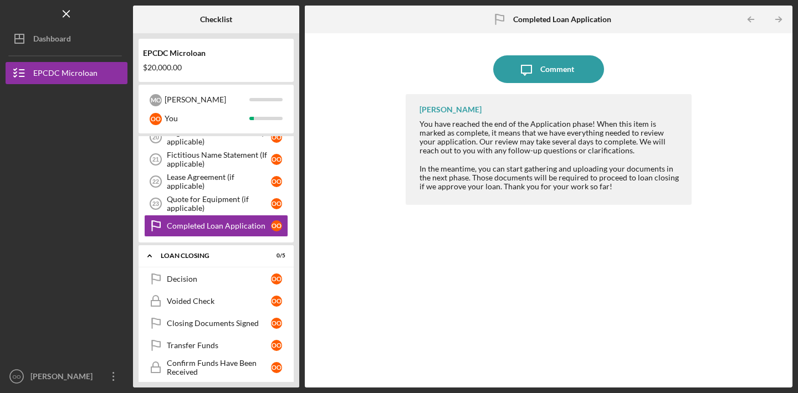
scroll to position [429, 0]
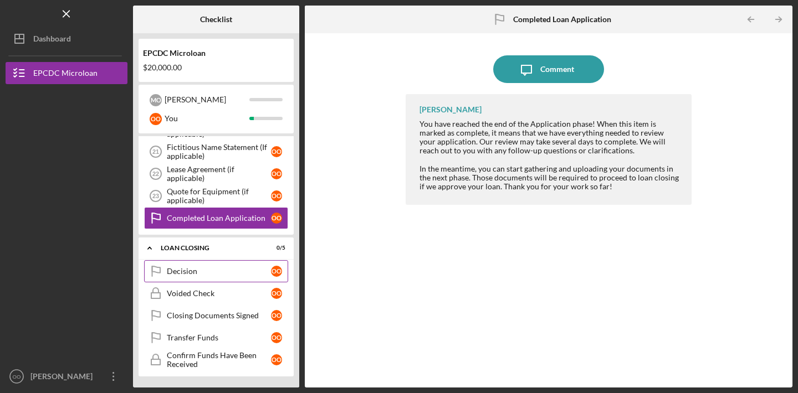
click at [212, 267] on div "Decision" at bounding box center [219, 271] width 104 height 9
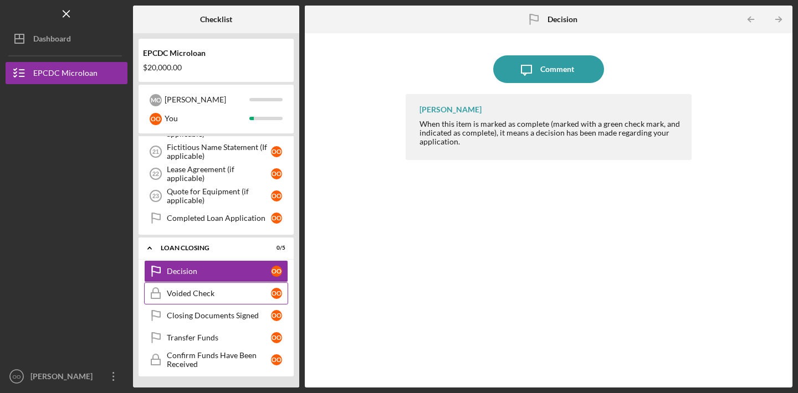
click at [225, 294] on div "Voided Check" at bounding box center [219, 293] width 104 height 9
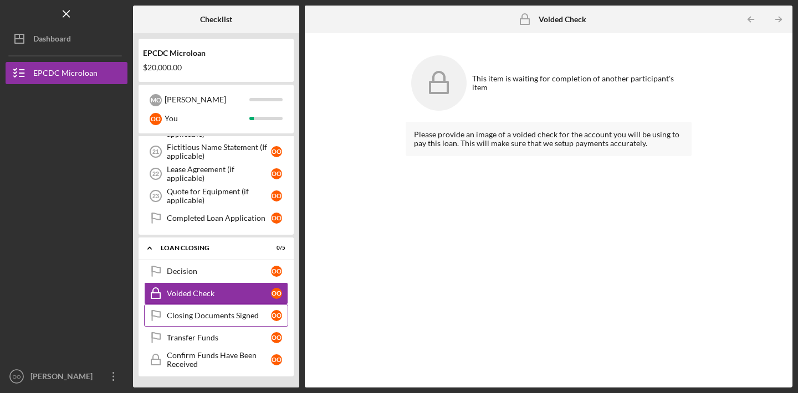
click at [223, 310] on link "Closing Documents Signed Closing Documents Signed o O" at bounding box center [216, 316] width 144 height 22
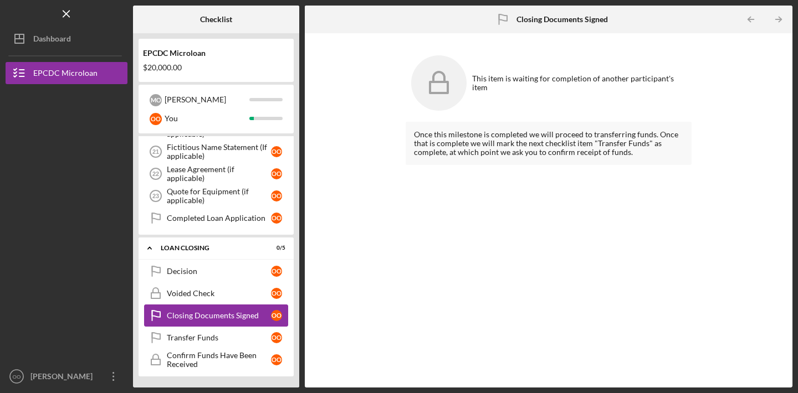
click at [223, 324] on link "Closing Documents Signed Closing Documents Signed o O" at bounding box center [216, 316] width 144 height 22
click at [224, 330] on link "Transfer Funds Transfer Funds o O" at bounding box center [216, 338] width 144 height 22
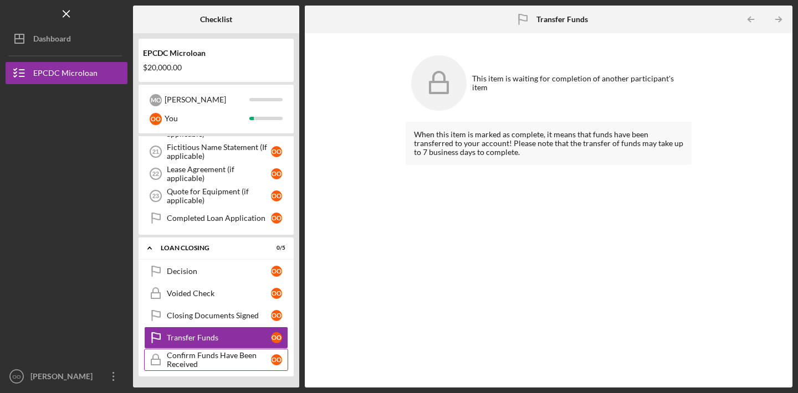
click at [223, 357] on div "Confirm Funds Have Been Received" at bounding box center [219, 360] width 104 height 18
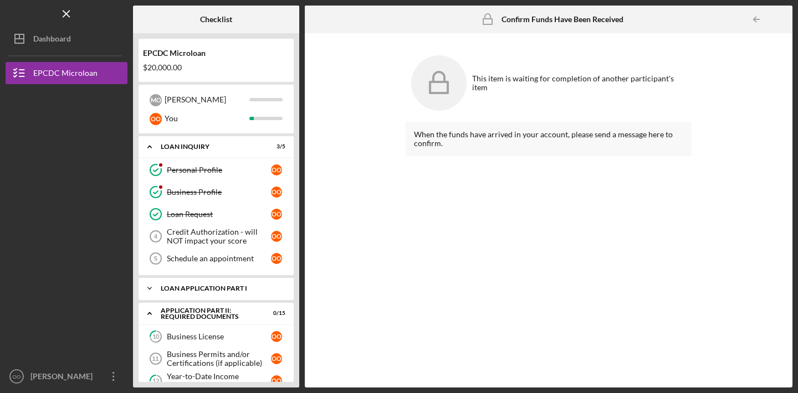
click at [149, 290] on icon "Icon/Expander" at bounding box center [150, 289] width 22 height 22
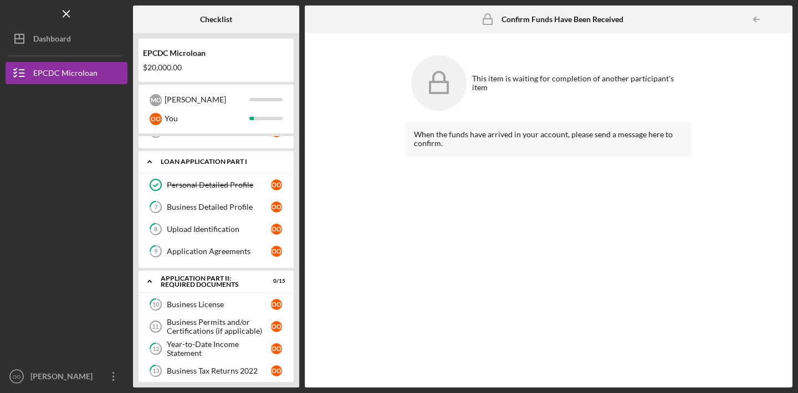
scroll to position [125, 0]
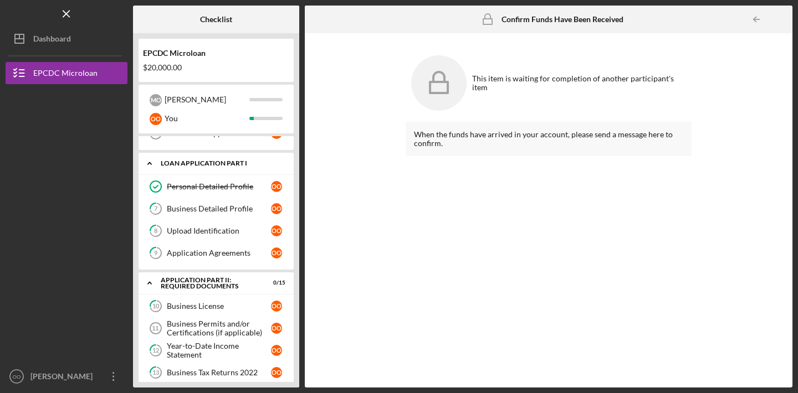
click at [145, 166] on icon "Icon/Expander" at bounding box center [150, 163] width 22 height 22
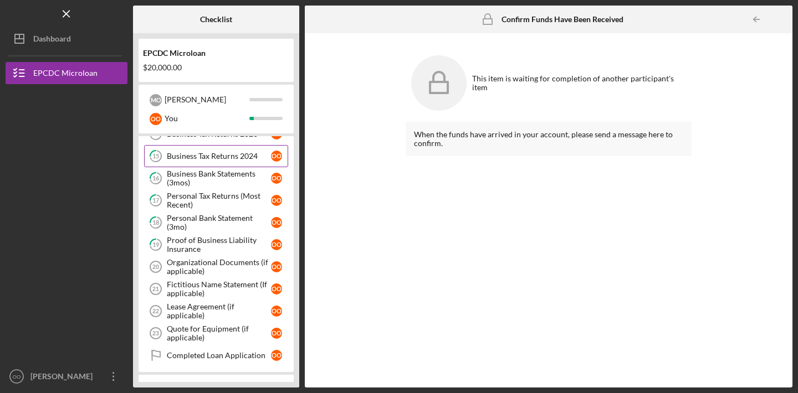
scroll to position [289, 0]
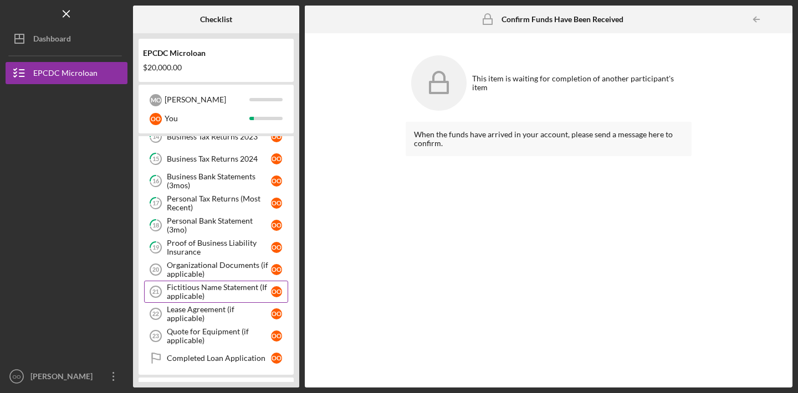
click at [221, 294] on div "Fictitious Name Statement (If applicable)" at bounding box center [219, 292] width 104 height 18
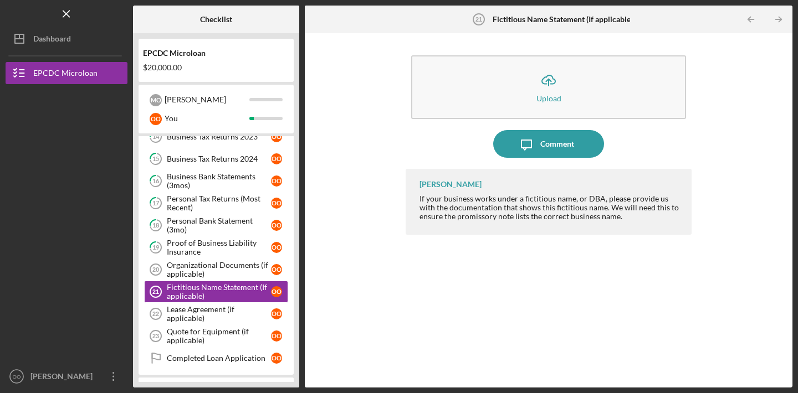
drag, startPoint x: 252, startPoint y: 227, endPoint x: 584, endPoint y: -42, distance: 427.0
click at [584, 0] on html "Icon/Menu Fictitious Name Statement (If applicable) 21 Fictitious Name Statemen…" at bounding box center [399, 196] width 798 height 393
